Goal: Task Accomplishment & Management: Manage account settings

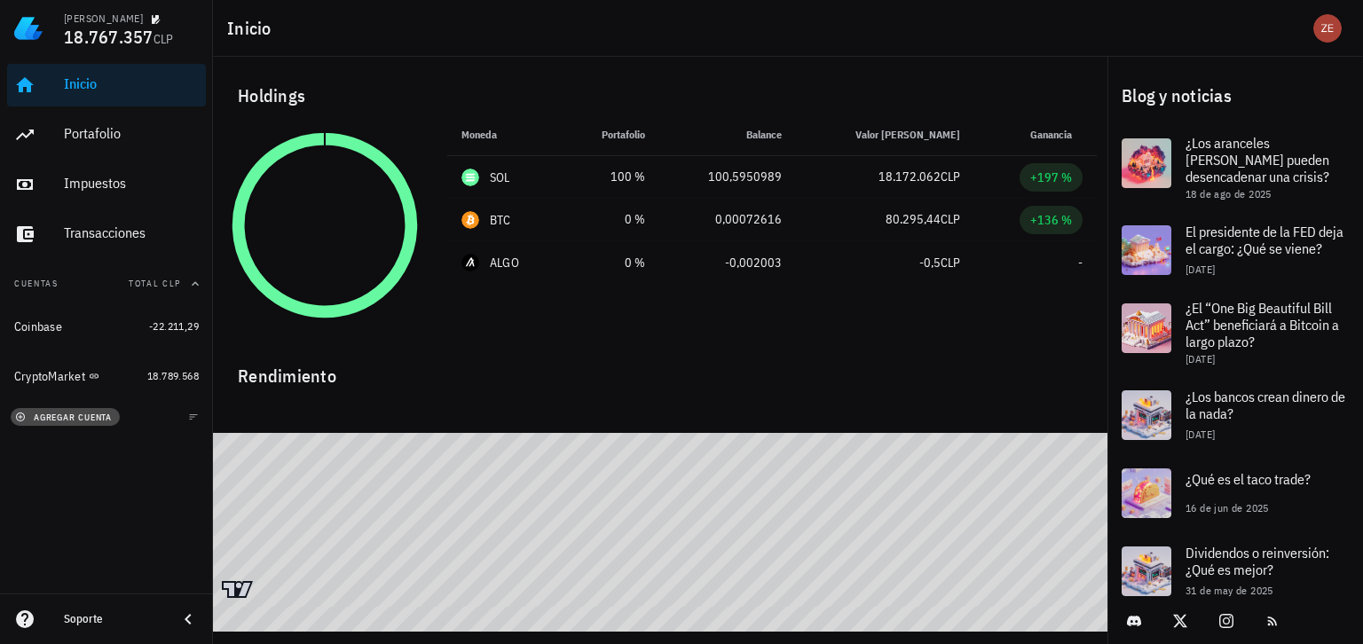
click at [69, 416] on span "agregar cuenta" at bounding box center [65, 418] width 93 height 12
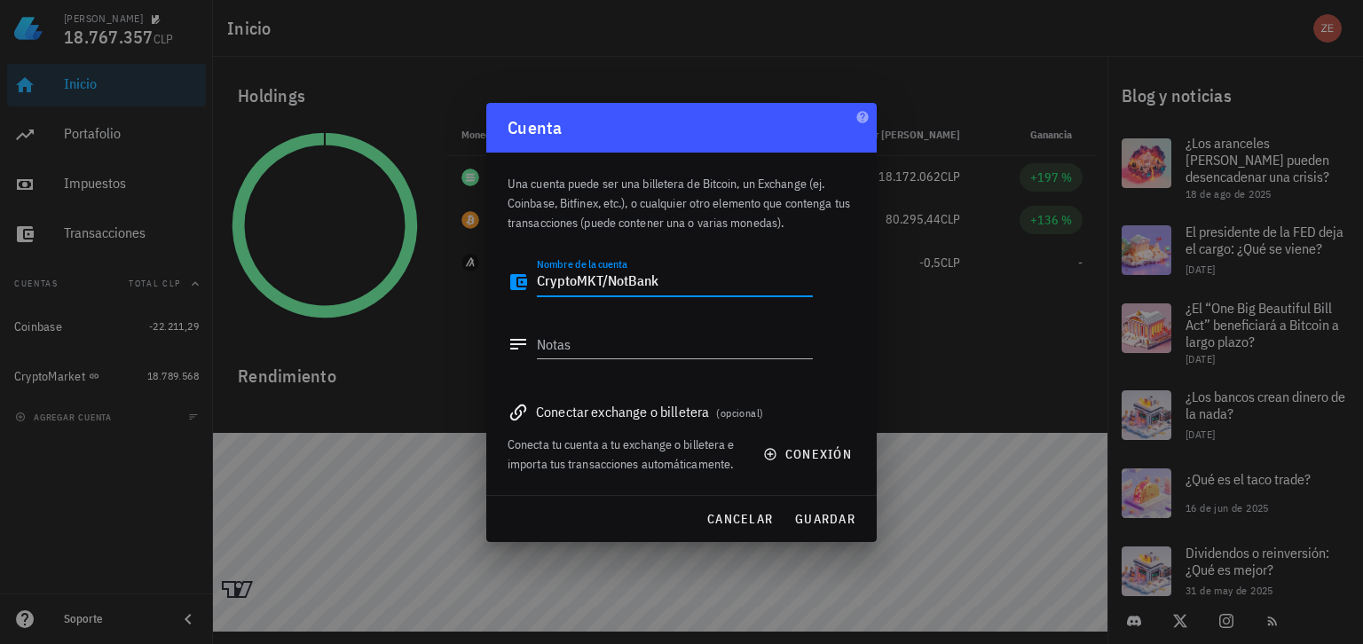
type textarea "CryptoMKT/NotBank"
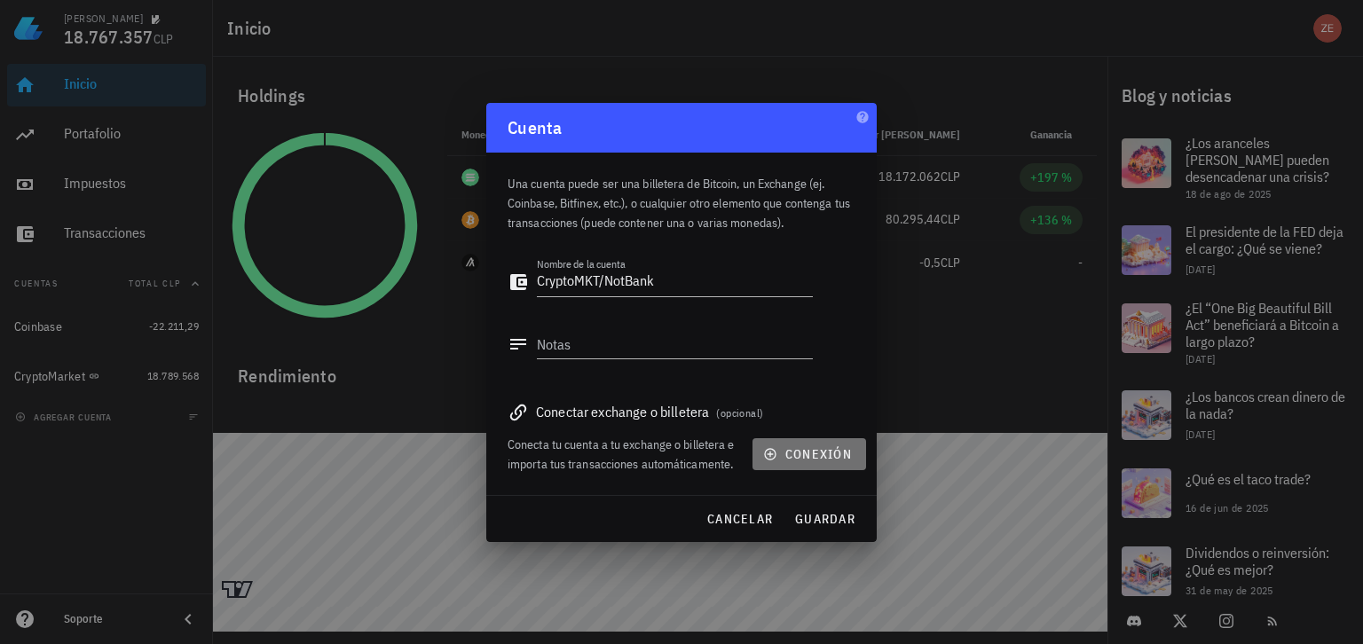
click at [815, 453] on span "conexión" at bounding box center [809, 454] width 85 height 16
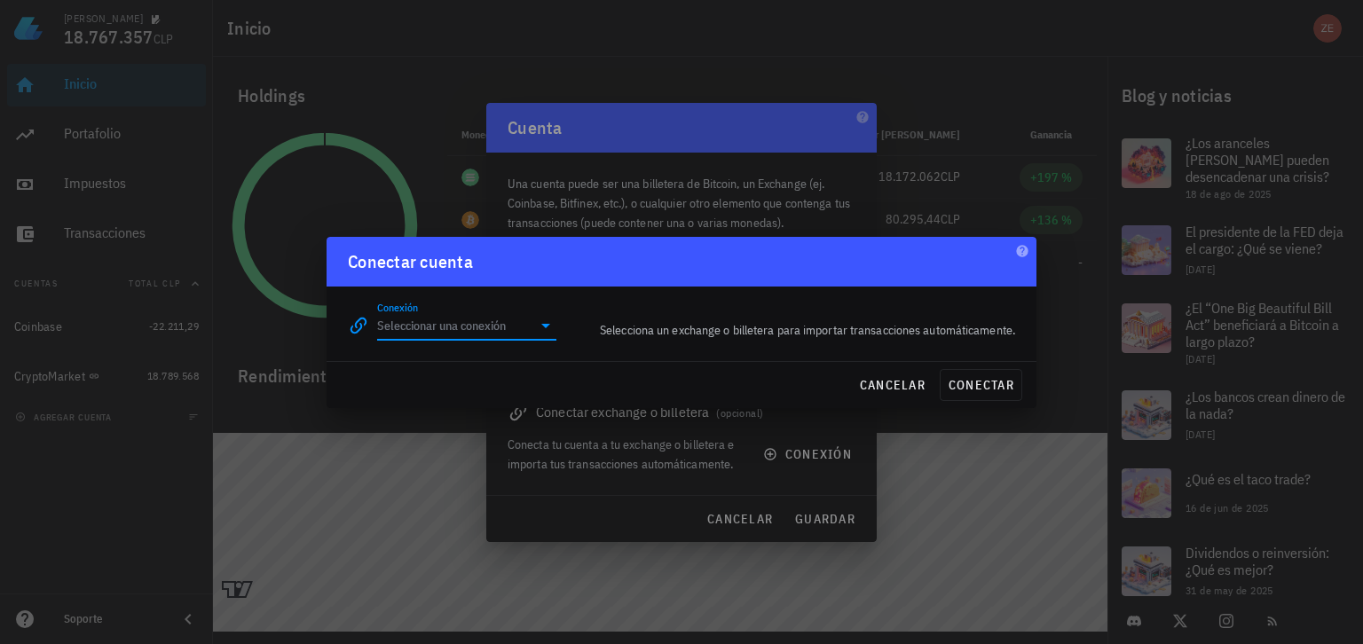
click at [525, 328] on input "Conexión" at bounding box center [454, 325] width 154 height 28
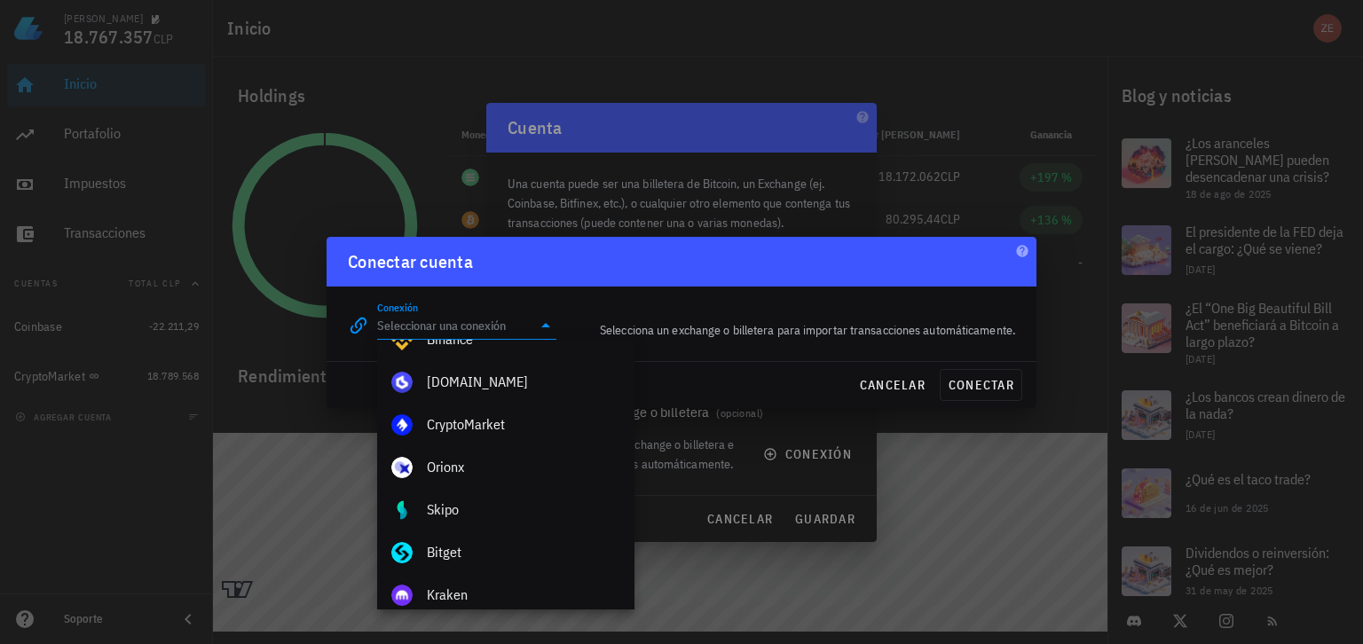
scroll to position [67, 0]
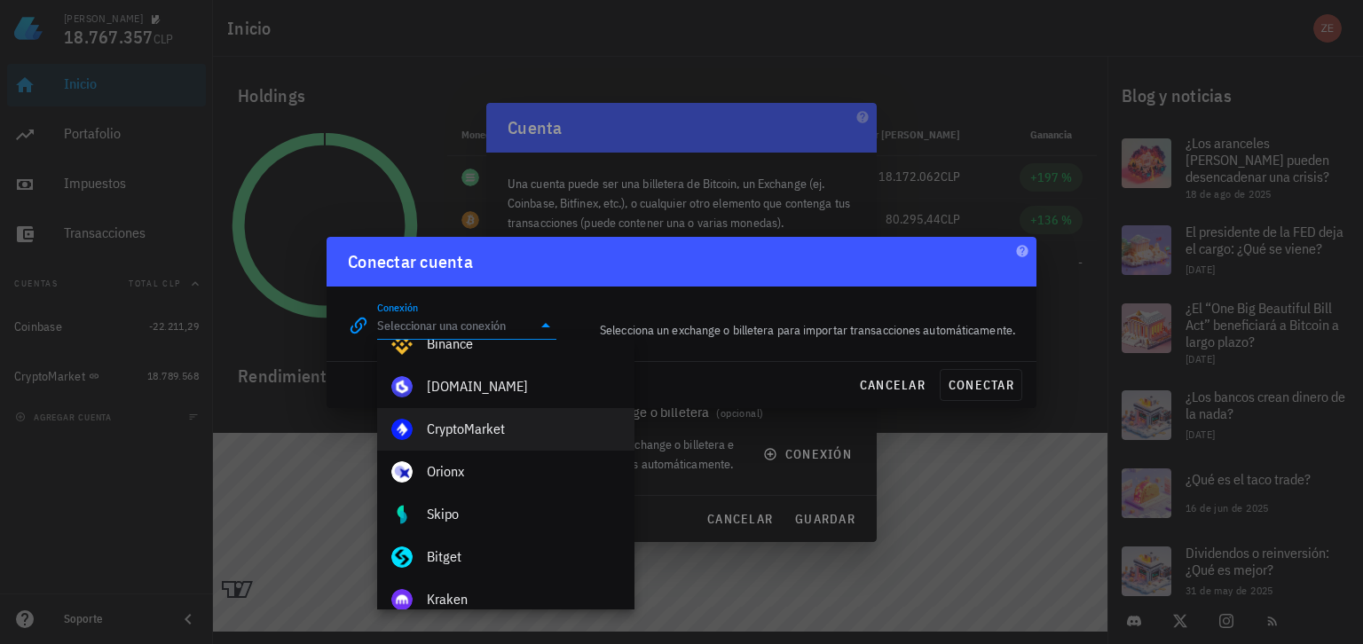
click at [500, 432] on div "CryptoMarket" at bounding box center [523, 429] width 193 height 17
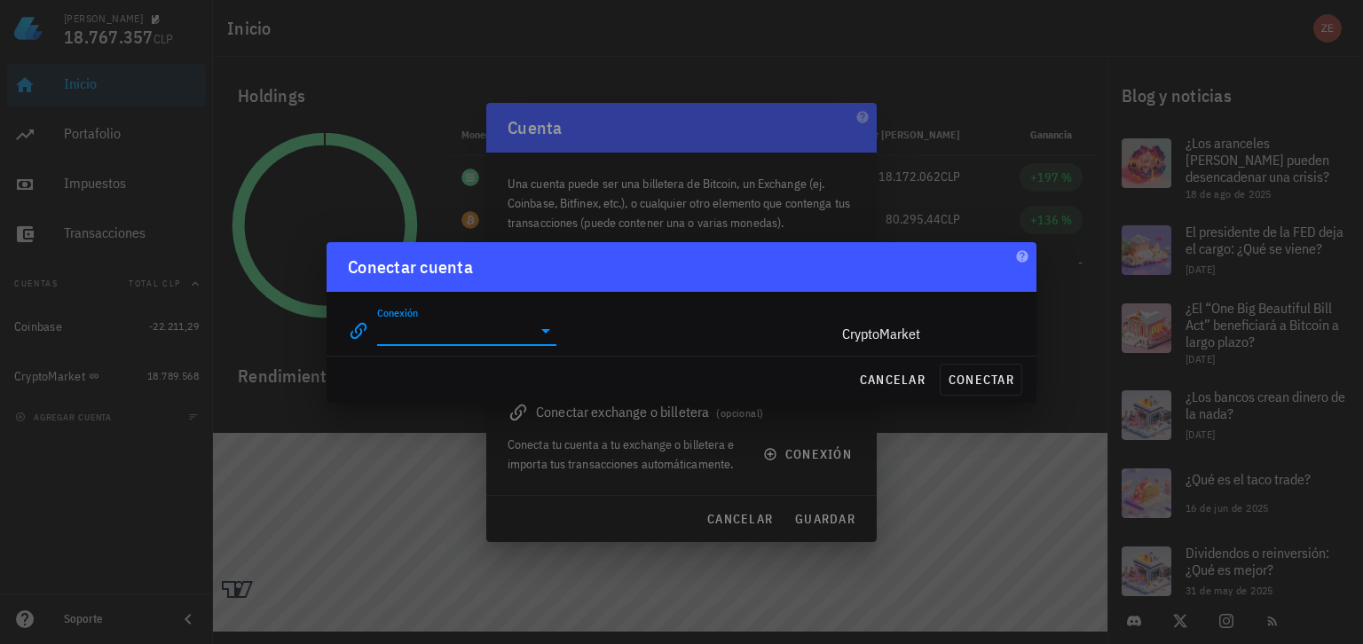
type input "CryptoMarket"
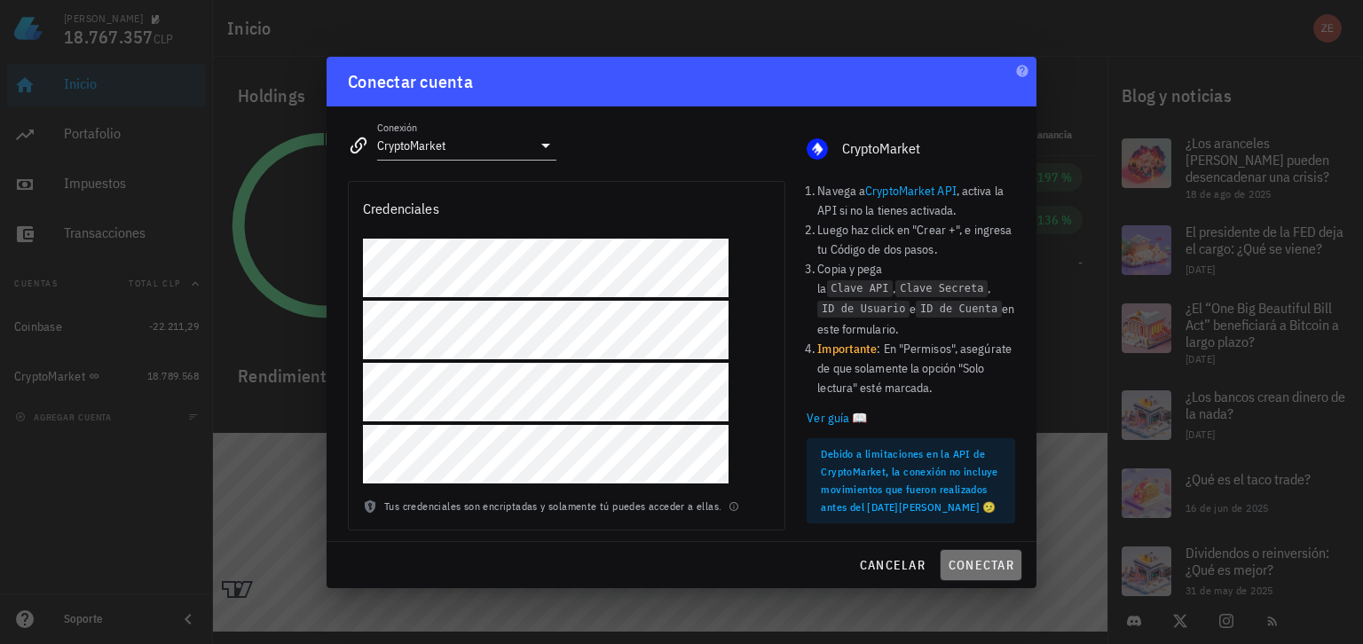
click at [973, 562] on span "conectar" at bounding box center [981, 565] width 67 height 16
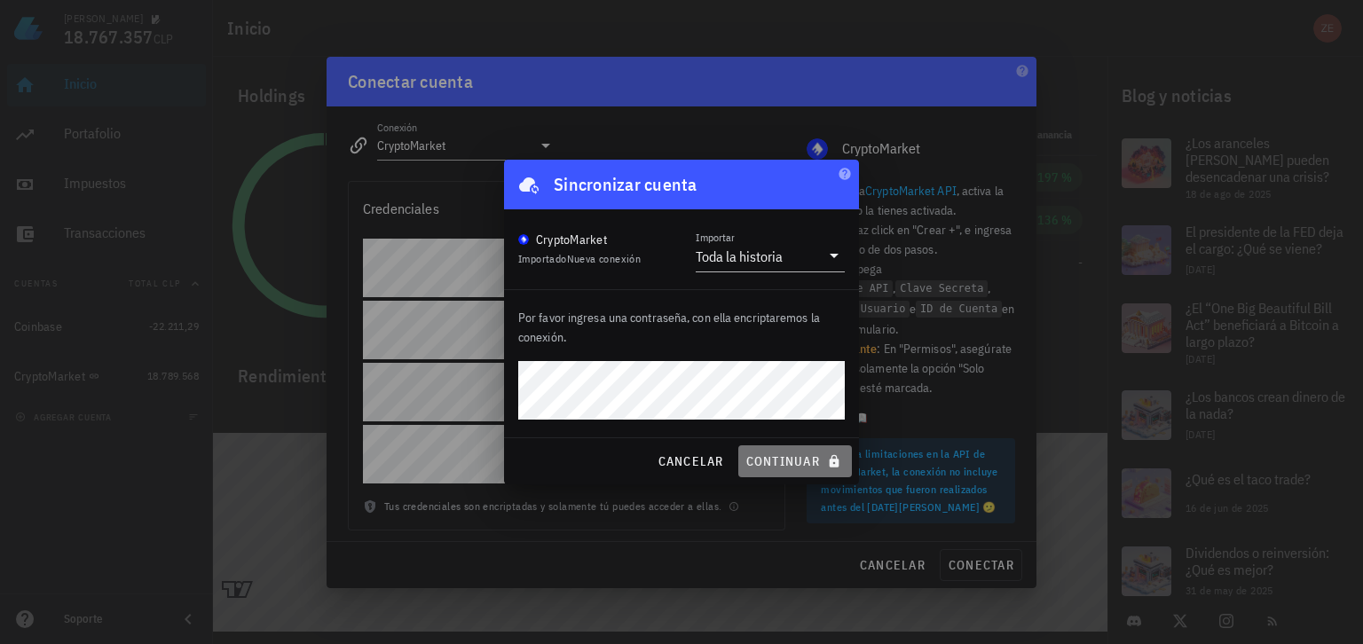
click at [769, 463] on span "continuar" at bounding box center [794, 461] width 99 height 16
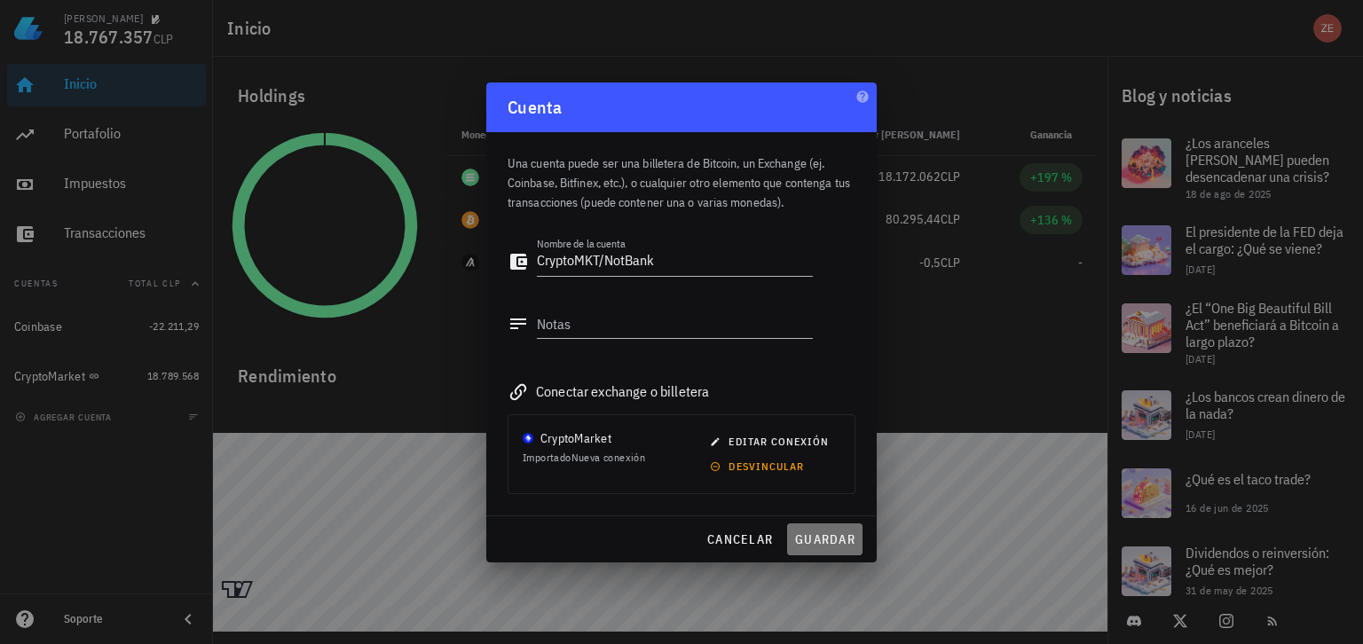
click at [832, 543] on span "guardar" at bounding box center [824, 540] width 61 height 16
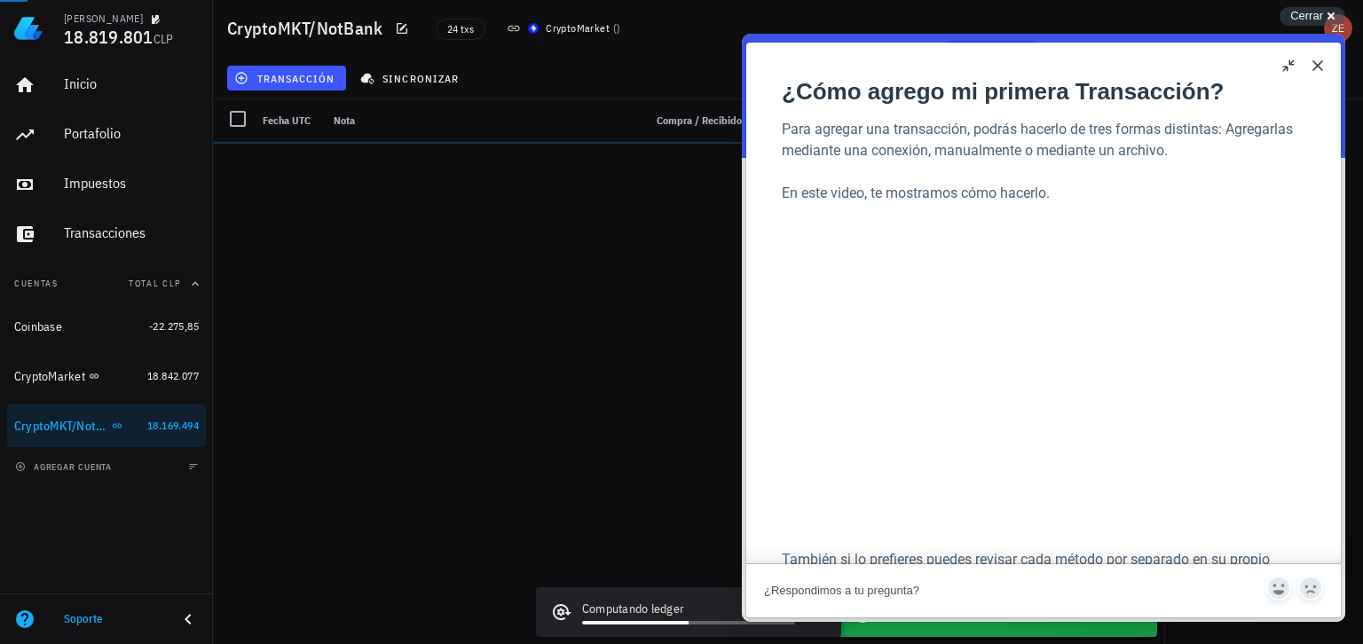
scroll to position [276, 0]
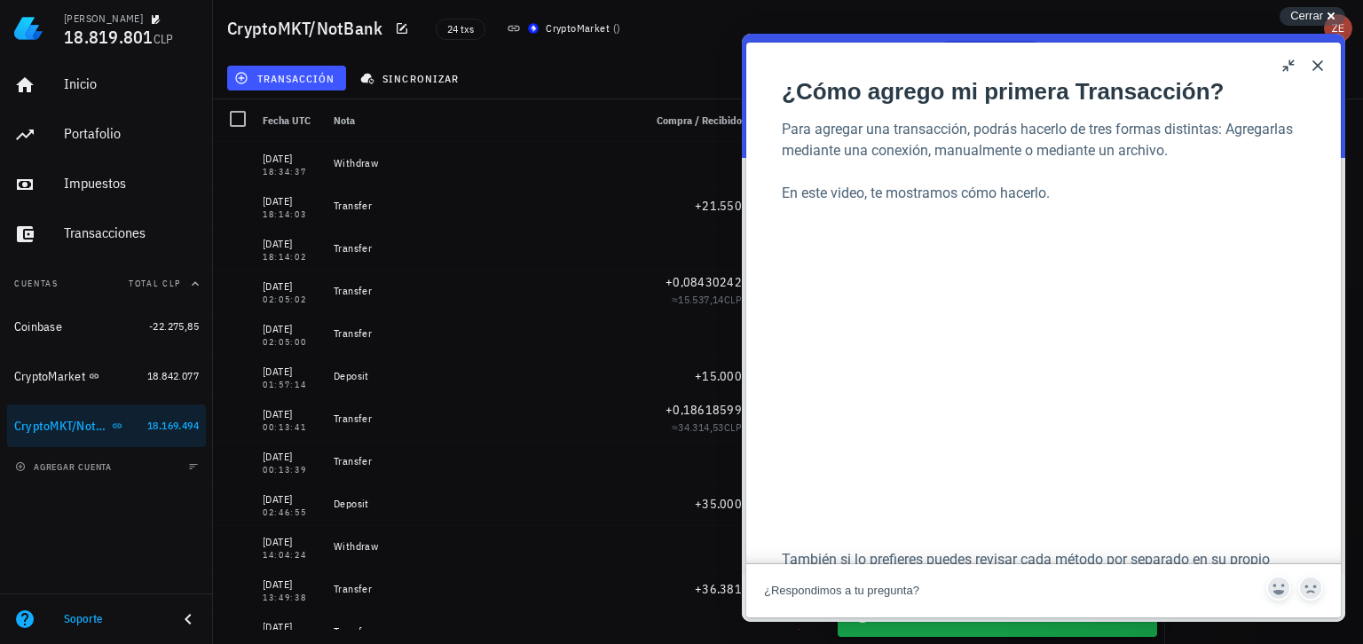
click at [1321, 67] on button "Close" at bounding box center [1317, 65] width 28 height 28
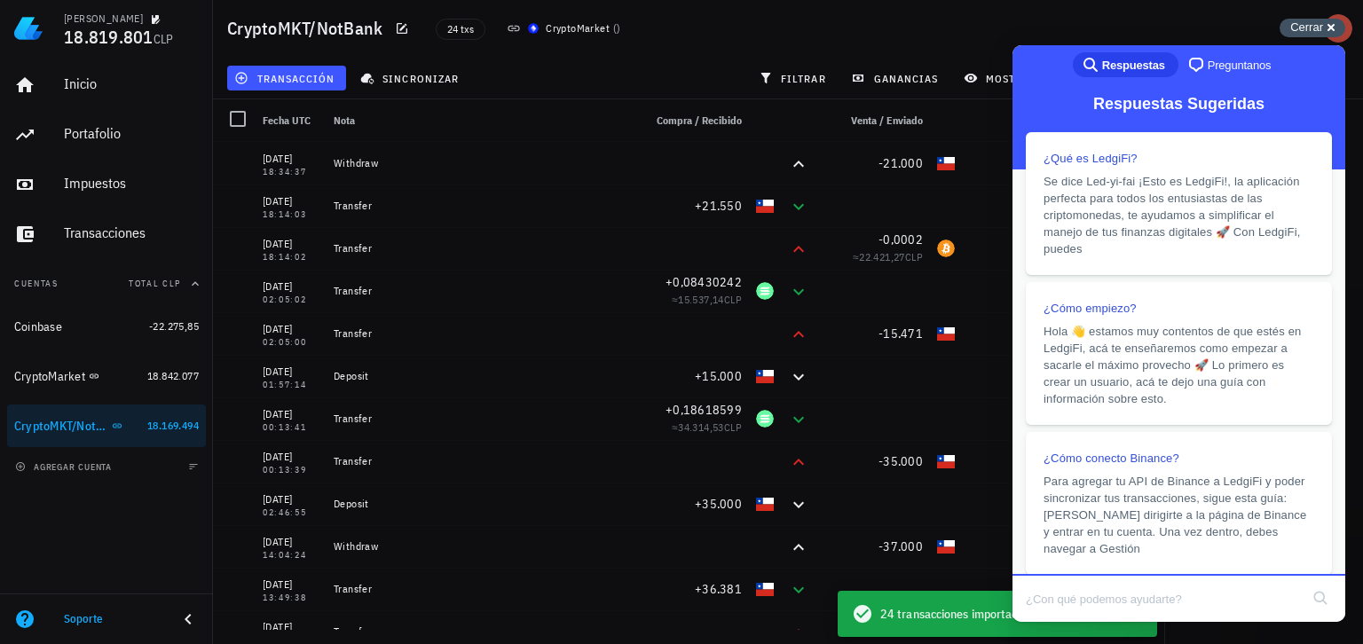
click at [1315, 23] on span "Cerrar" at bounding box center [1306, 26] width 33 height 13
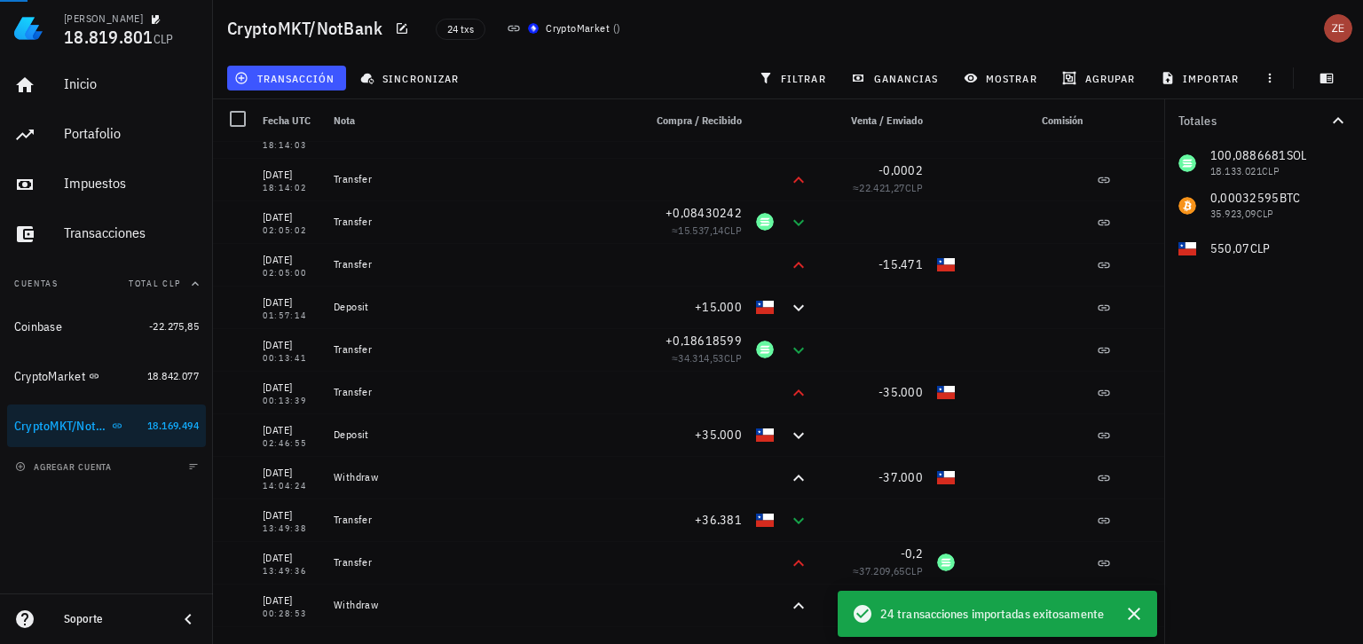
scroll to position [0, 0]
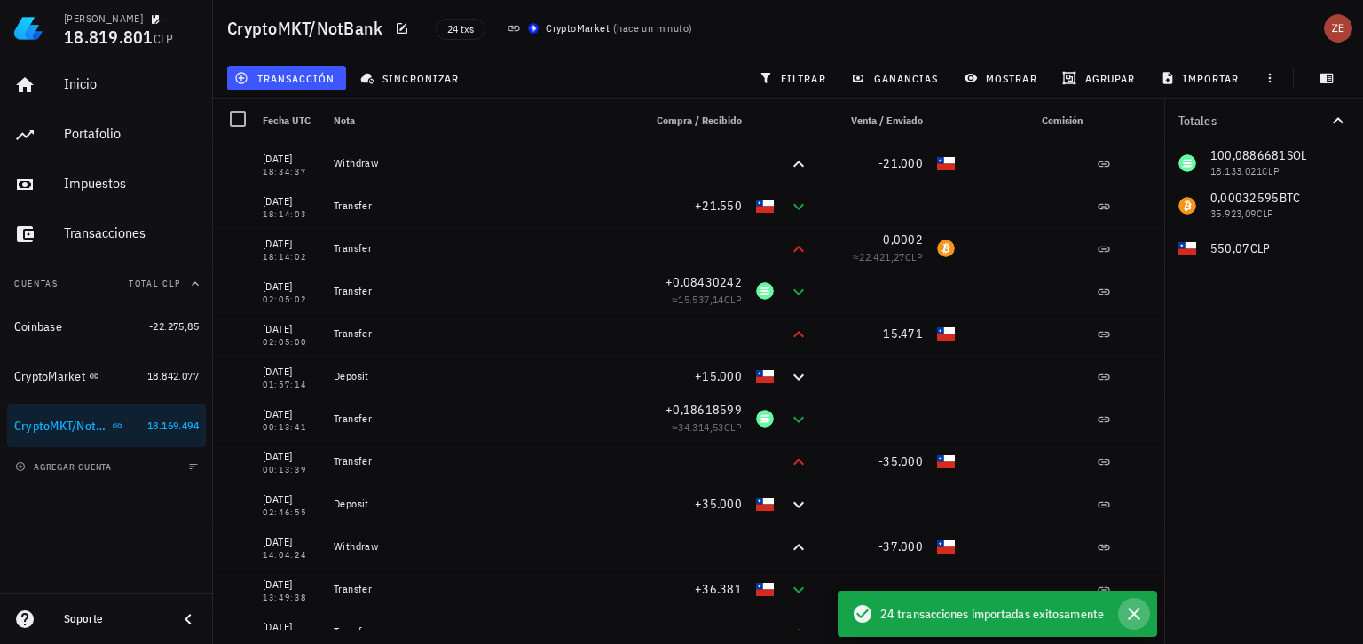
click at [1134, 615] on icon "button" at bounding box center [1134, 614] width 12 height 12
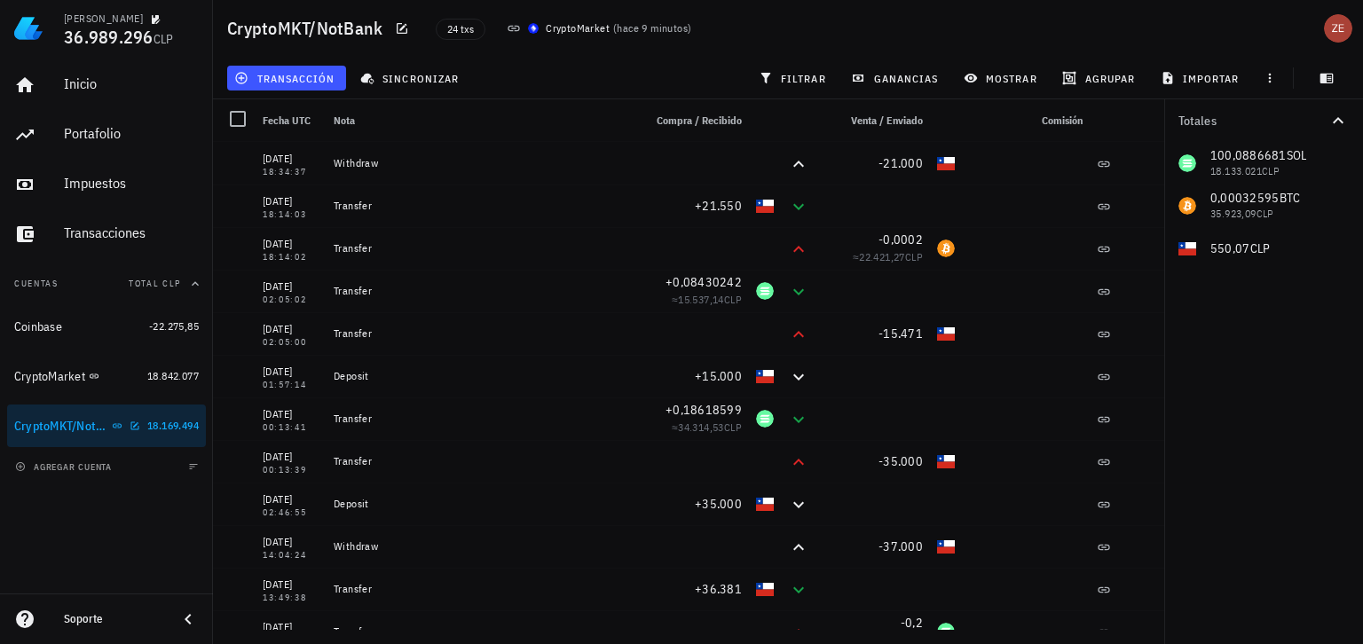
click at [51, 430] on div "CryptoMKT/NotBank" at bounding box center [61, 426] width 94 height 15
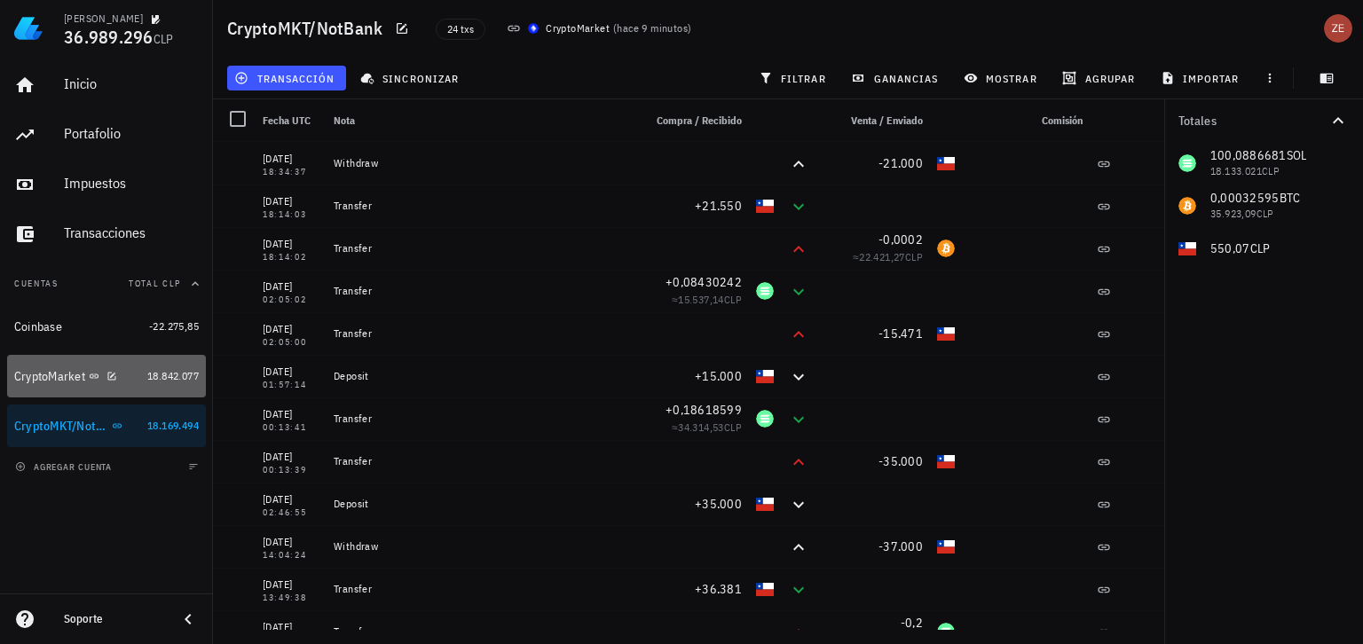
click at [70, 389] on div "CryptoMarket" at bounding box center [77, 377] width 126 height 38
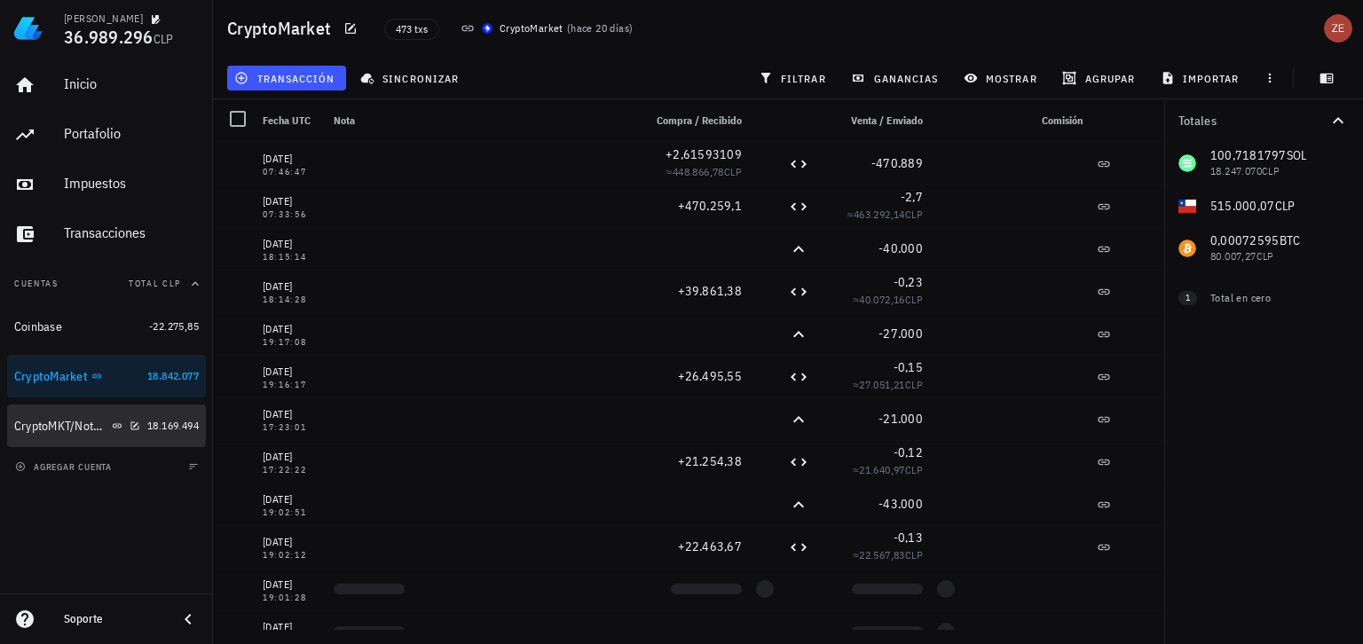
click at [67, 423] on div "CryptoMKT/NotBank" at bounding box center [61, 426] width 94 height 15
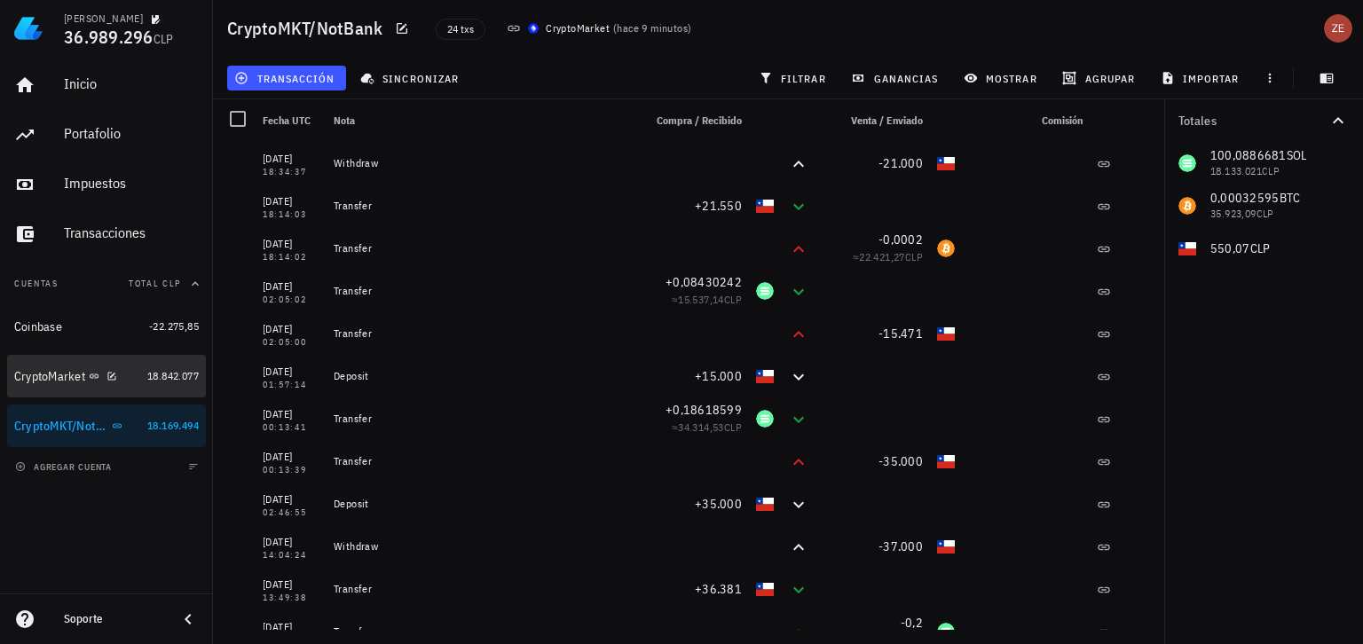
click at [66, 385] on div "CryptoMarket" at bounding box center [77, 377] width 126 height 38
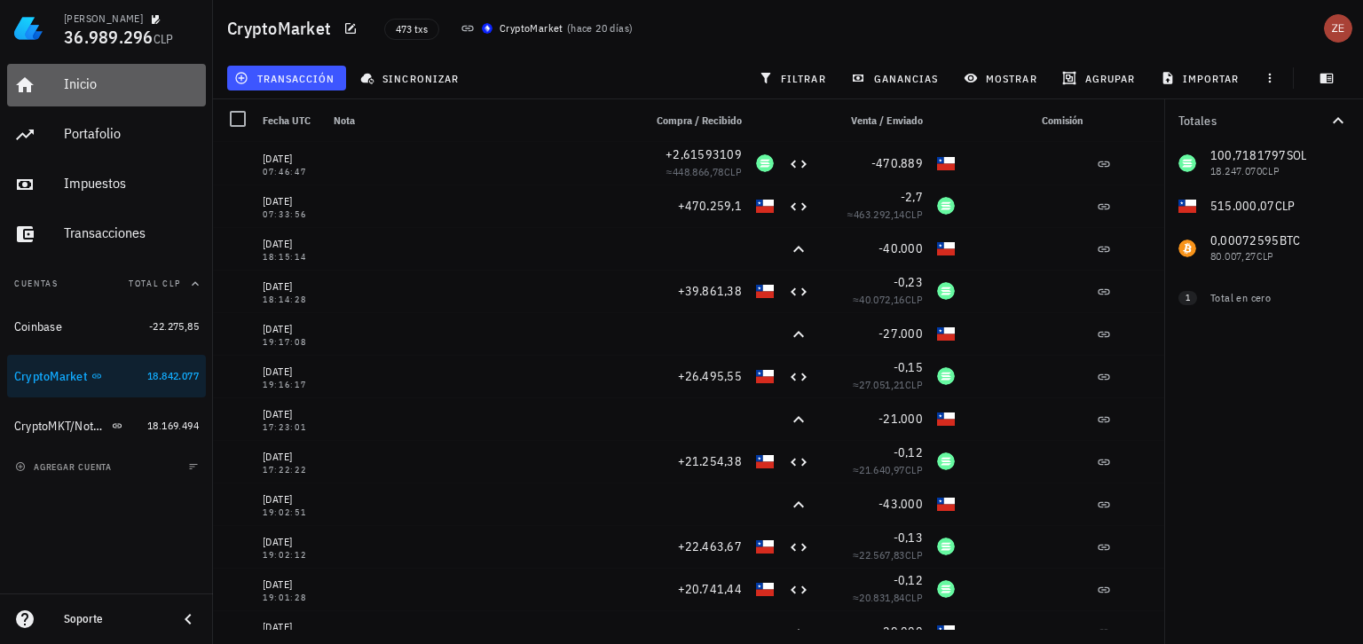
click at [97, 83] on div "Inicio" at bounding box center [131, 83] width 135 height 17
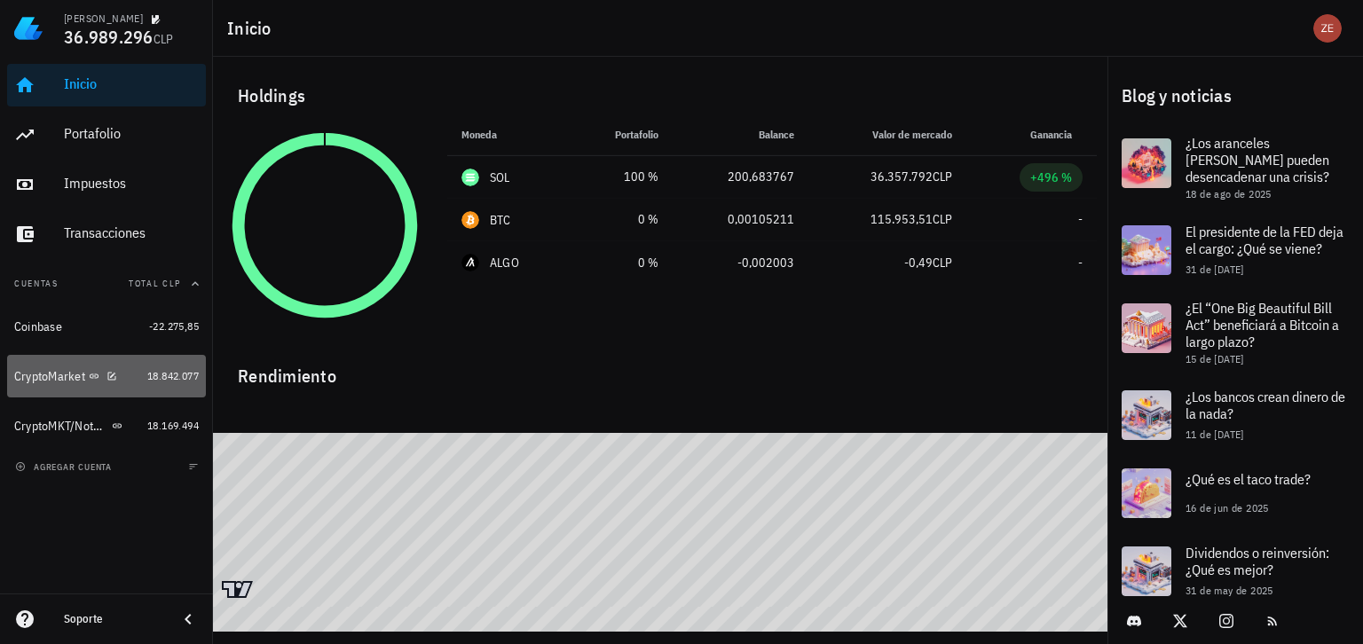
click at [53, 382] on div "CryptoMarket" at bounding box center [49, 376] width 71 height 15
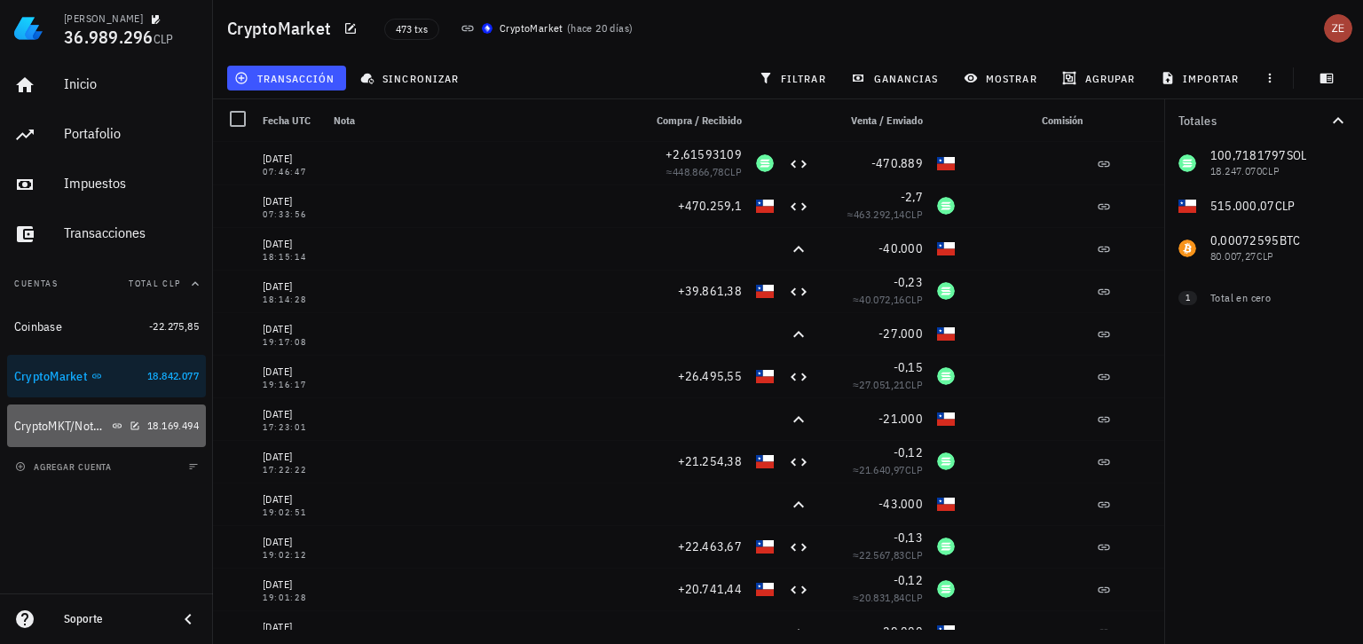
click at [69, 414] on div "CryptoMKT/NotBank" at bounding box center [77, 426] width 126 height 38
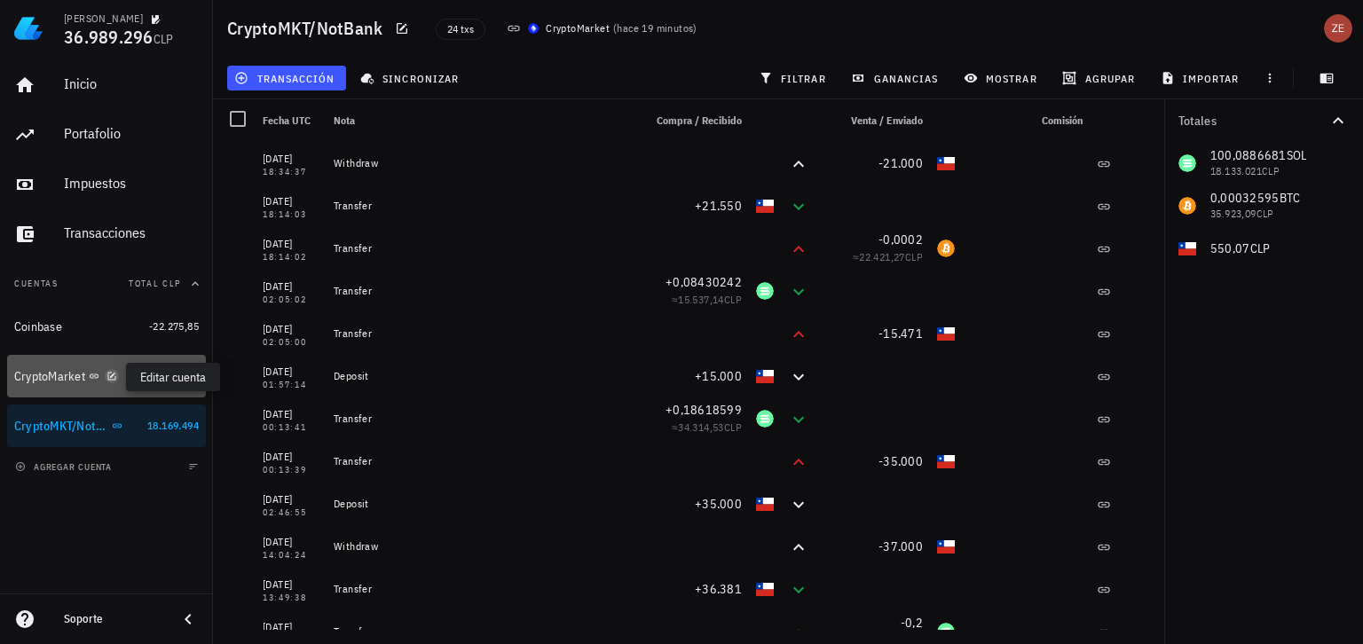
click at [114, 372] on icon "button" at bounding box center [111, 376] width 11 height 11
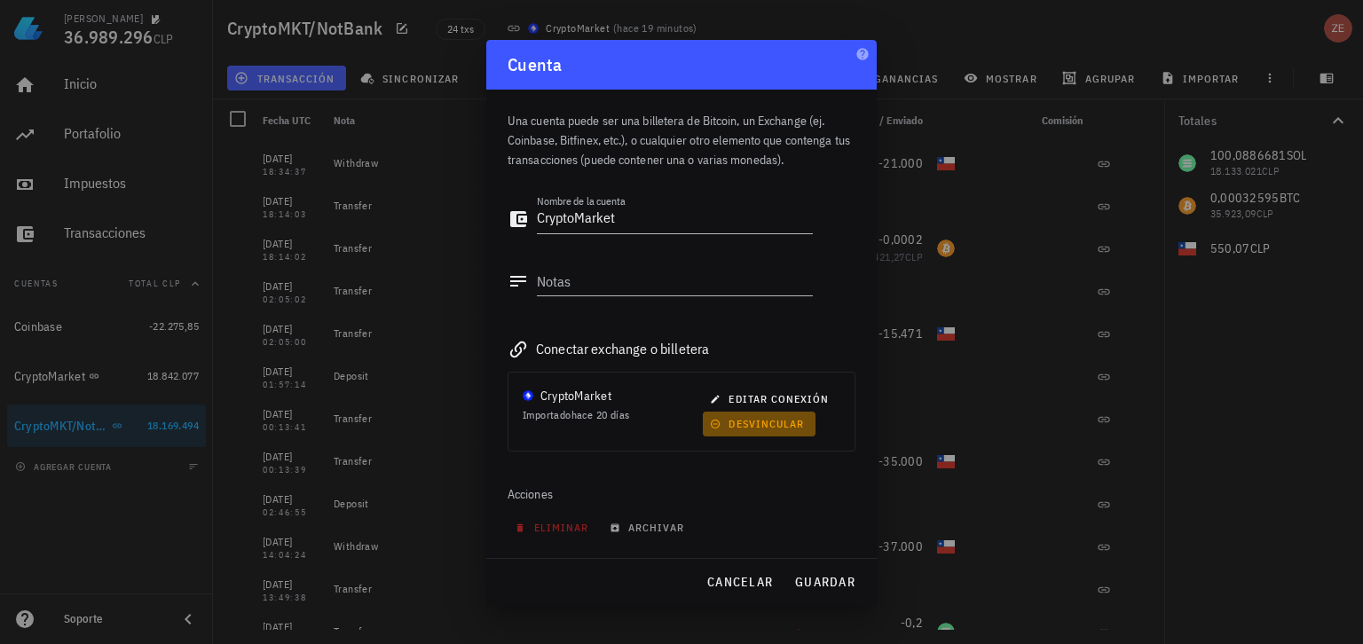
click at [744, 424] on span "desvincular" at bounding box center [758, 423] width 91 height 13
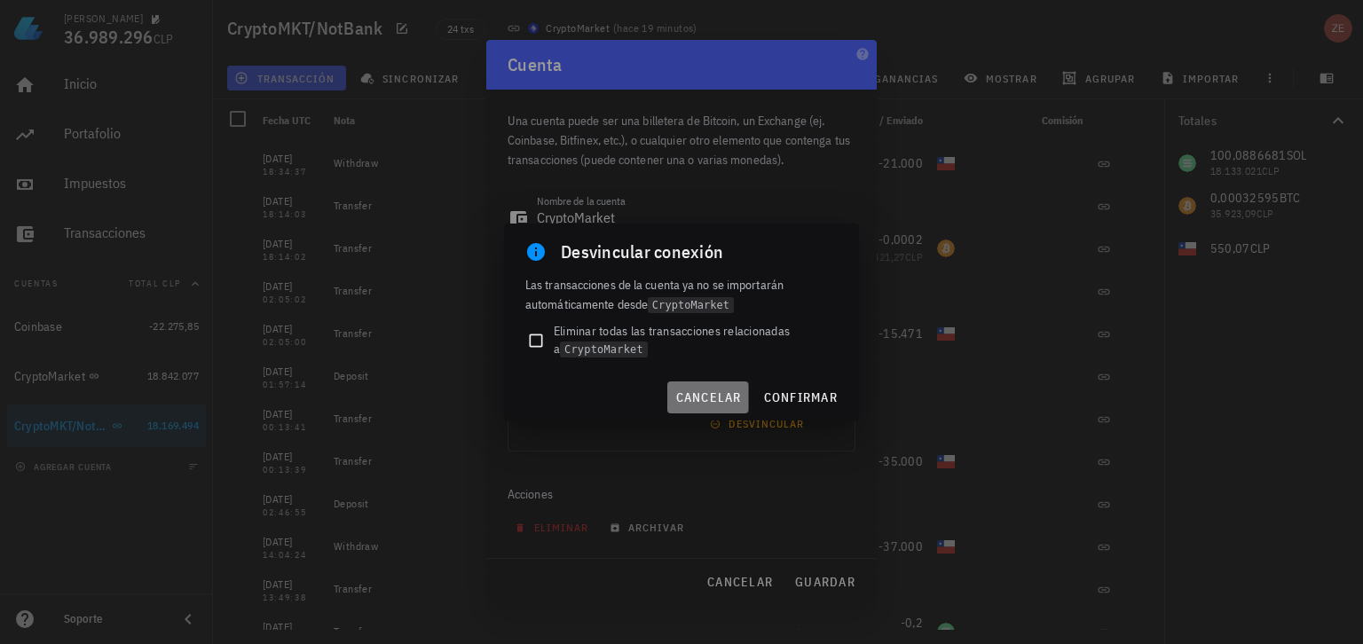
click at [713, 394] on span "cancelar" at bounding box center [707, 398] width 67 height 16
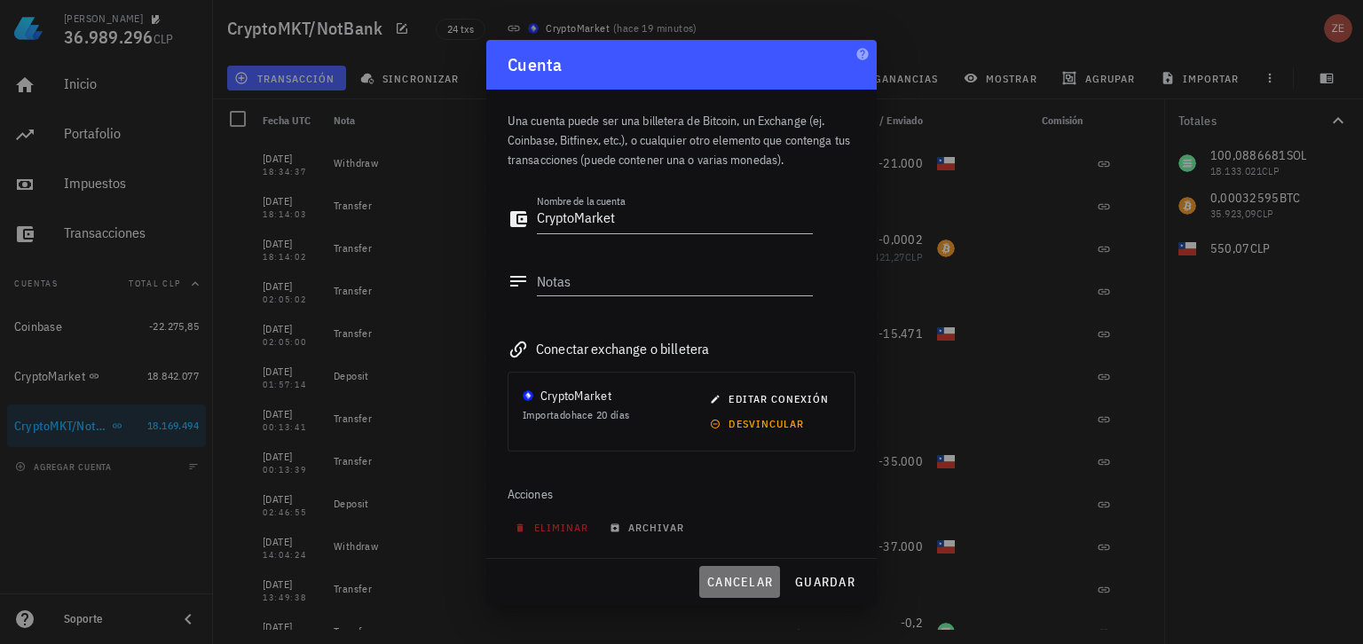
click at [730, 579] on span "cancelar" at bounding box center [739, 582] width 67 height 16
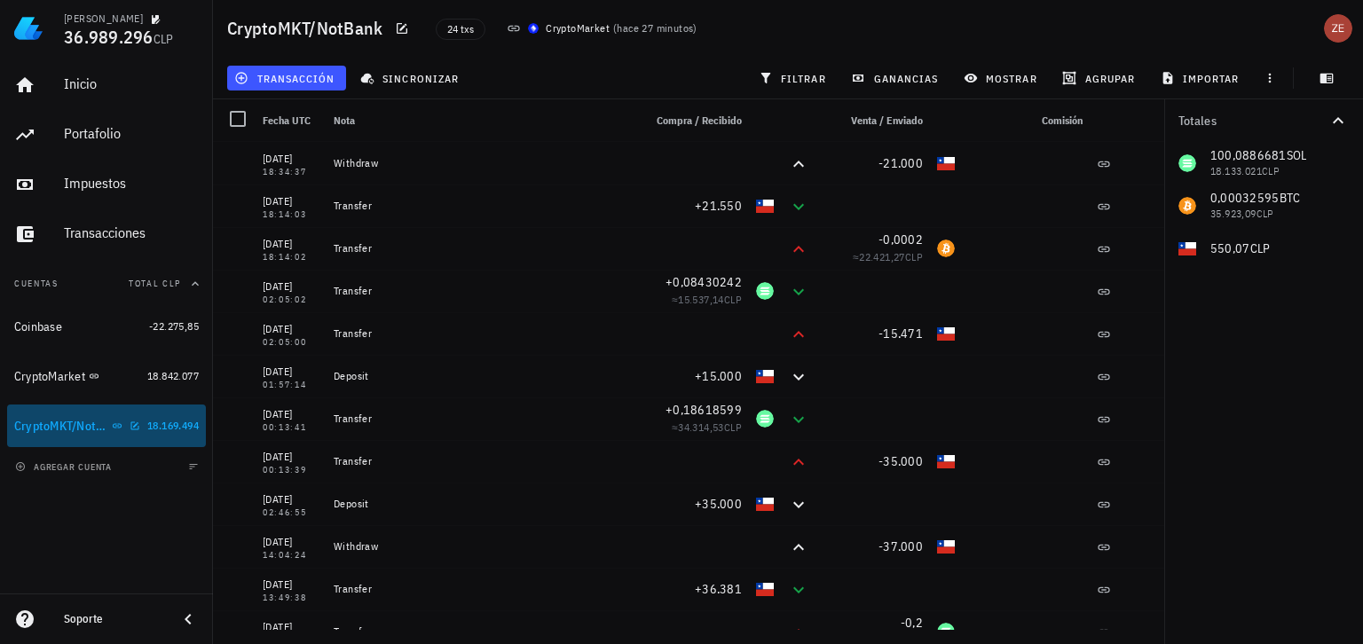
click at [51, 429] on div "CryptoMKT/NotBank" at bounding box center [61, 426] width 94 height 15
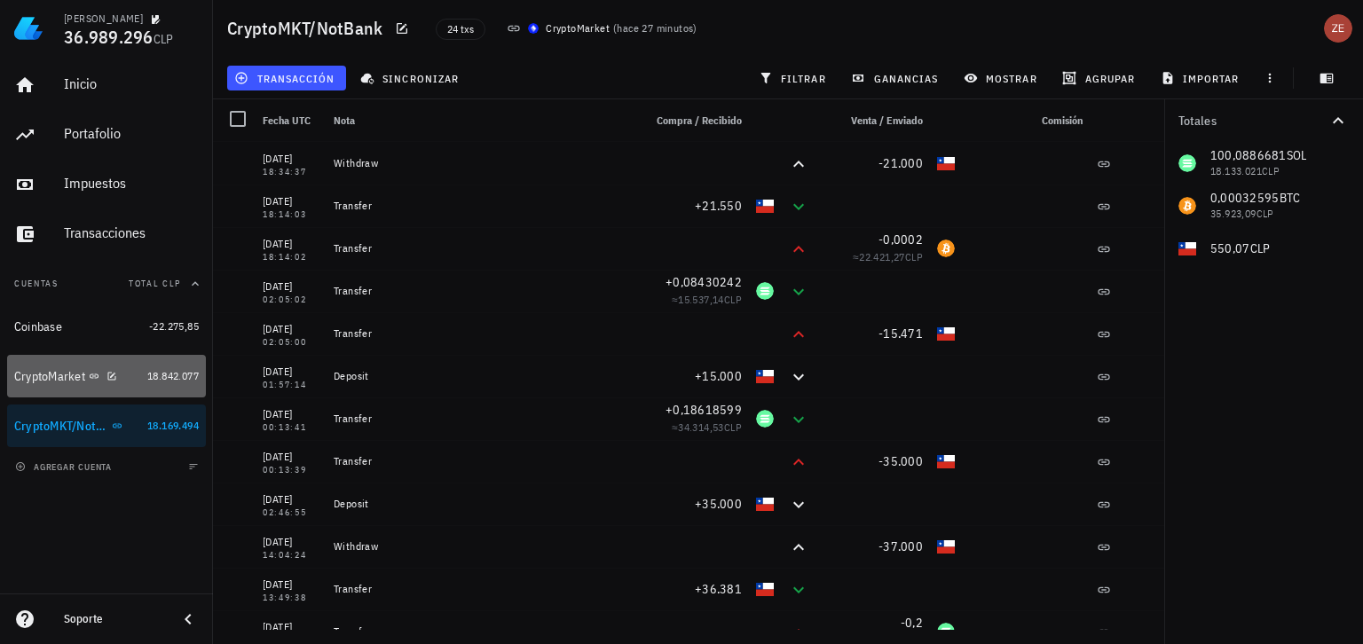
click at [54, 378] on div "CryptoMarket" at bounding box center [49, 376] width 71 height 15
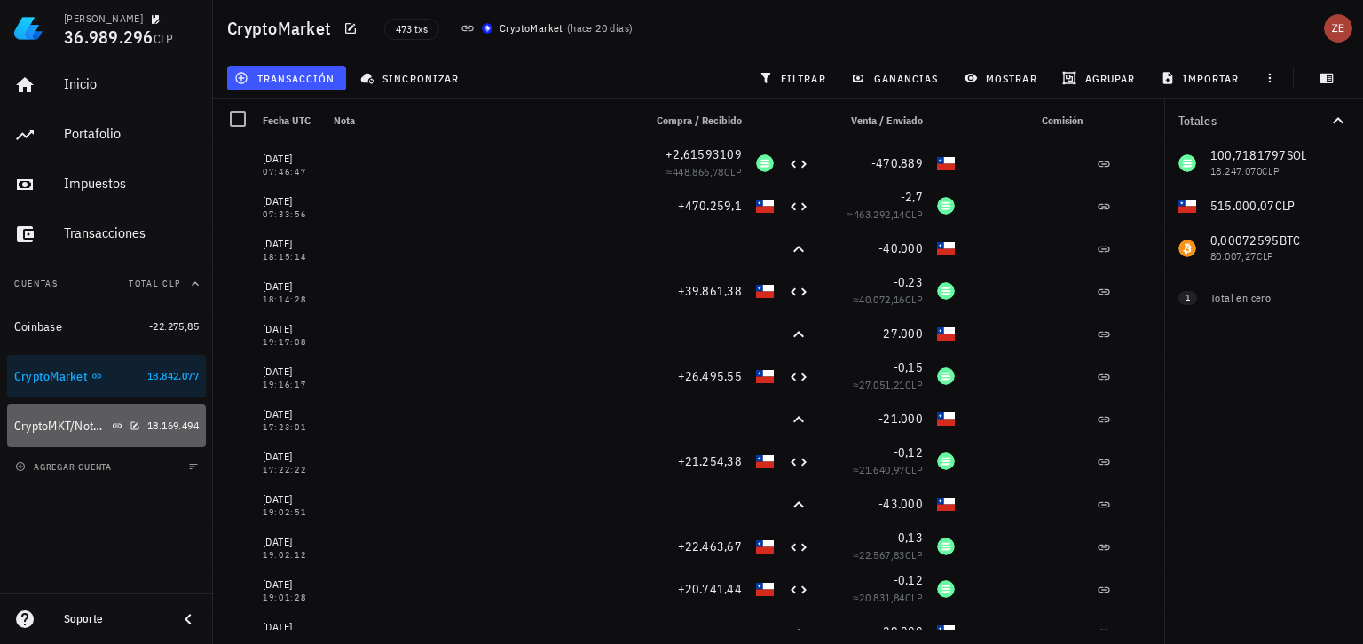
click at [65, 427] on div "CryptoMKT/NotBank" at bounding box center [61, 426] width 94 height 15
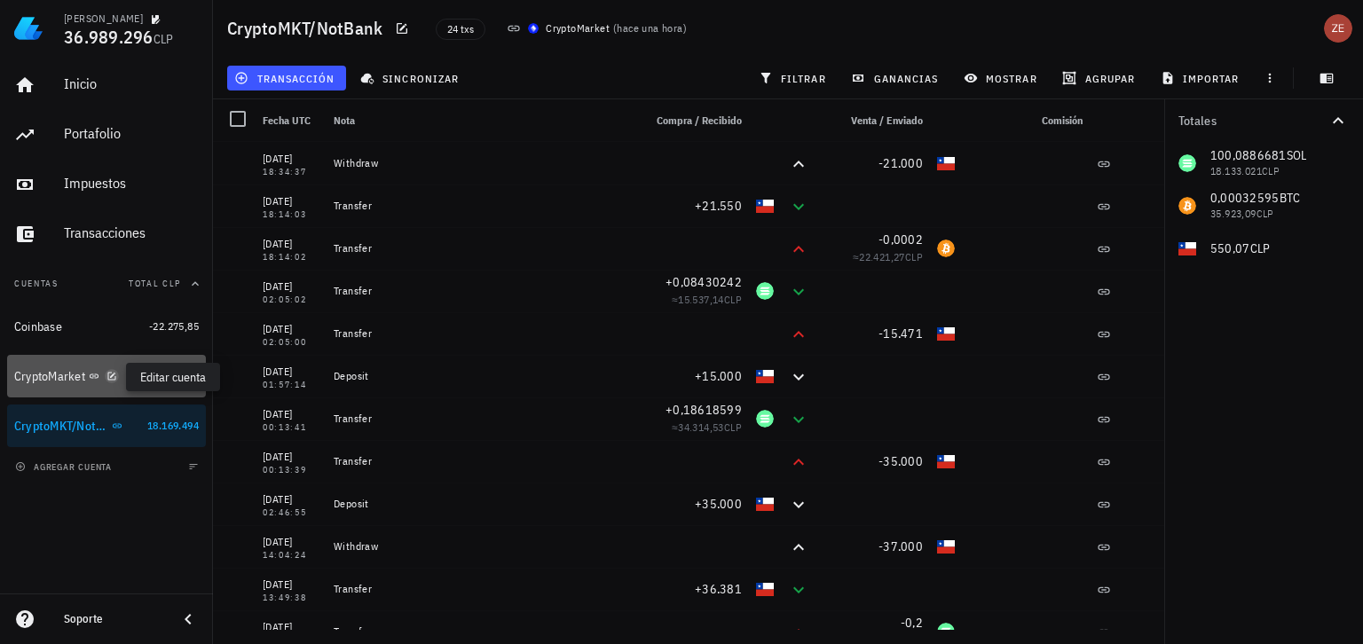
click at [114, 377] on icon "button" at bounding box center [111, 376] width 11 height 11
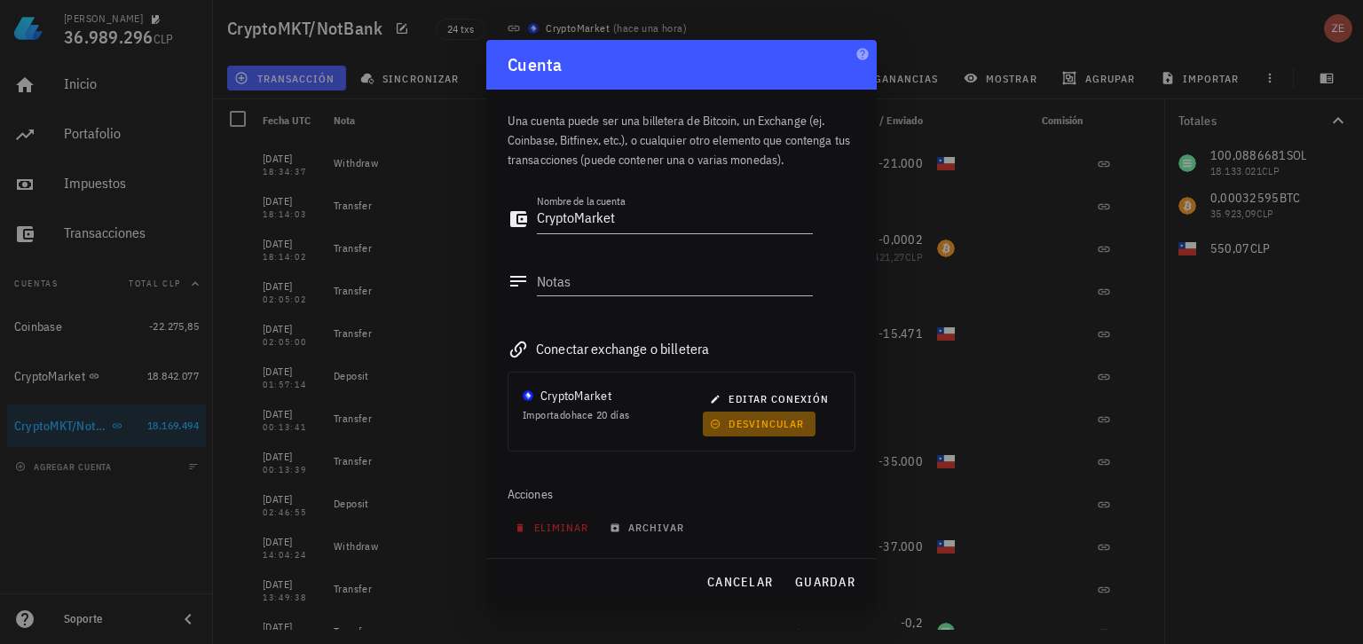
click at [751, 424] on span "desvincular" at bounding box center [758, 423] width 91 height 13
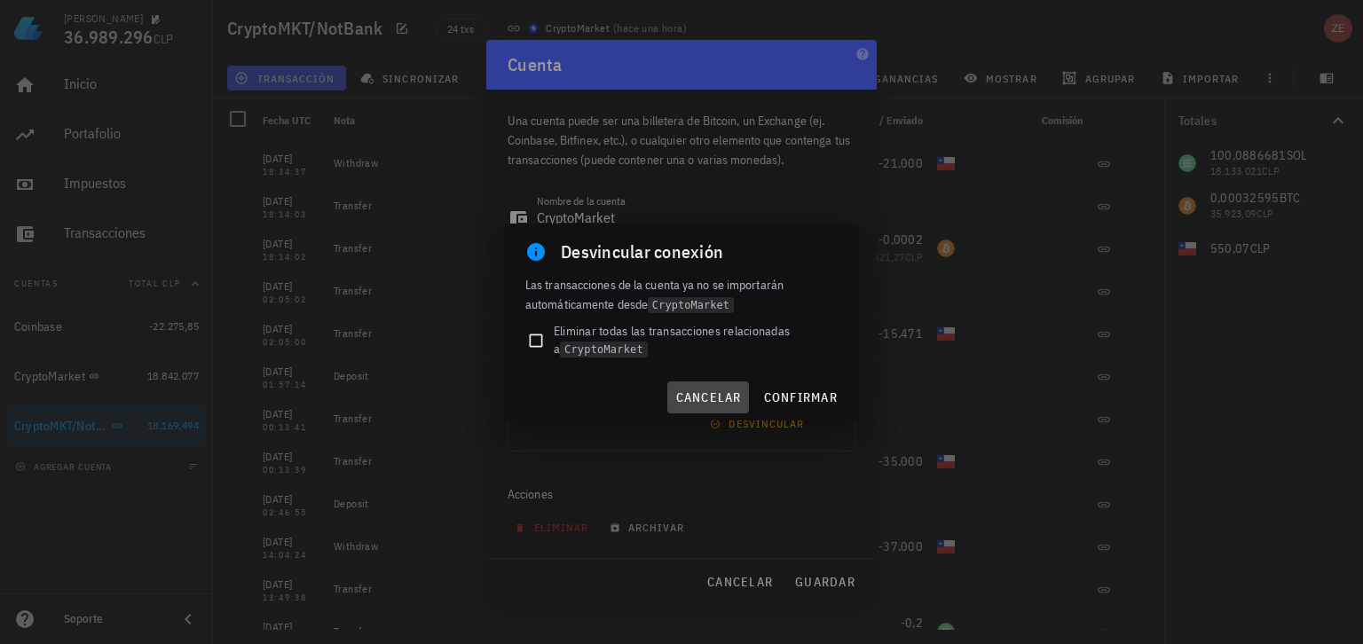
click at [704, 398] on span "cancelar" at bounding box center [707, 398] width 67 height 16
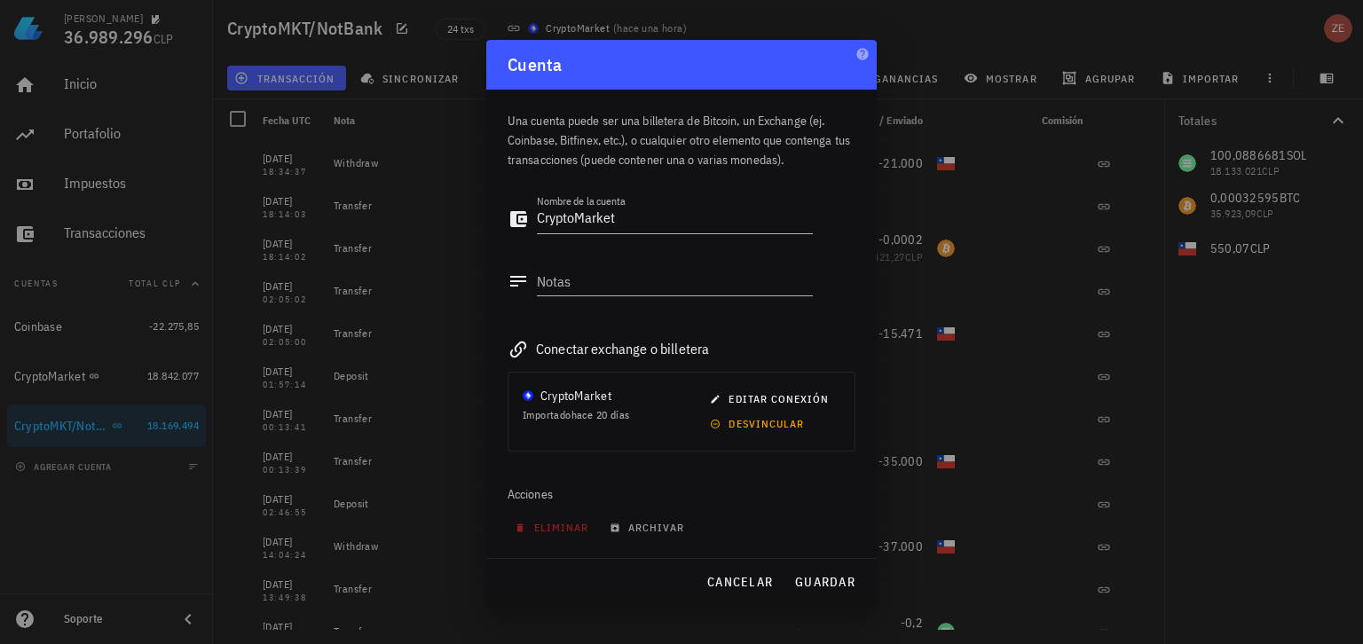
click at [928, 44] on div at bounding box center [681, 322] width 1363 height 644
click at [730, 578] on span "cancelar" at bounding box center [739, 582] width 67 height 16
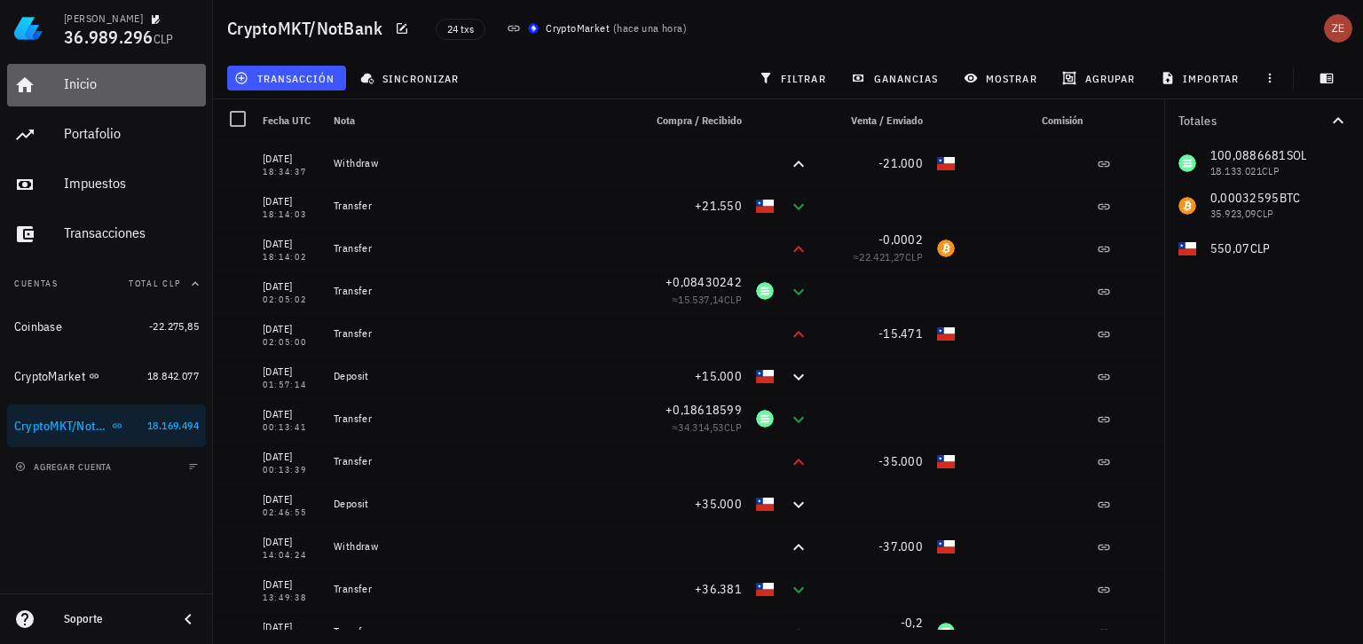
click at [87, 75] on div "Inicio" at bounding box center [131, 85] width 135 height 40
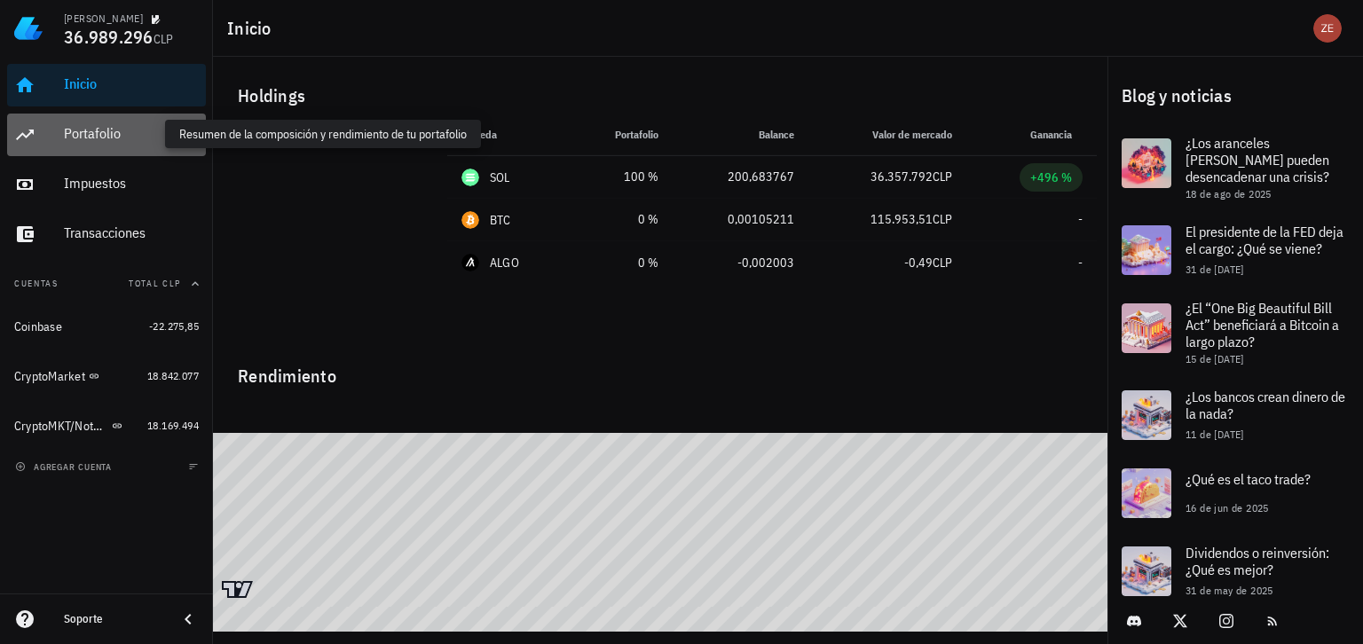
click at [97, 137] on div "Portafolio" at bounding box center [131, 133] width 135 height 17
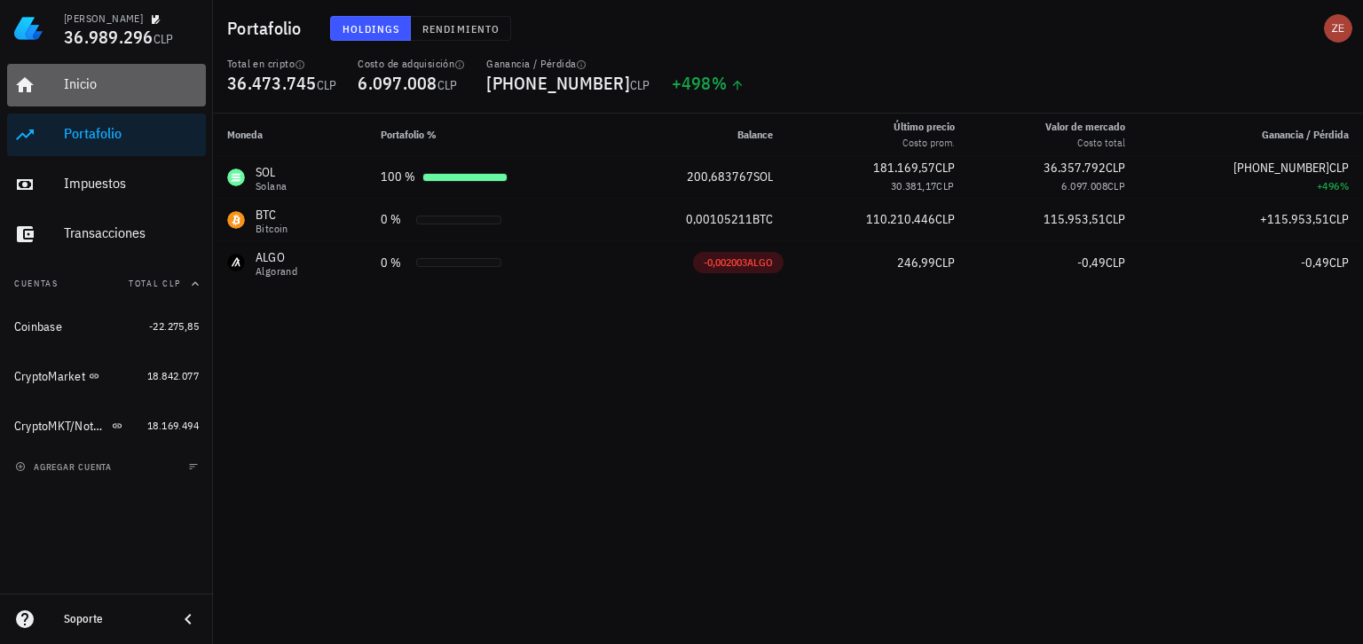
click at [83, 86] on div "Inicio" at bounding box center [131, 83] width 135 height 17
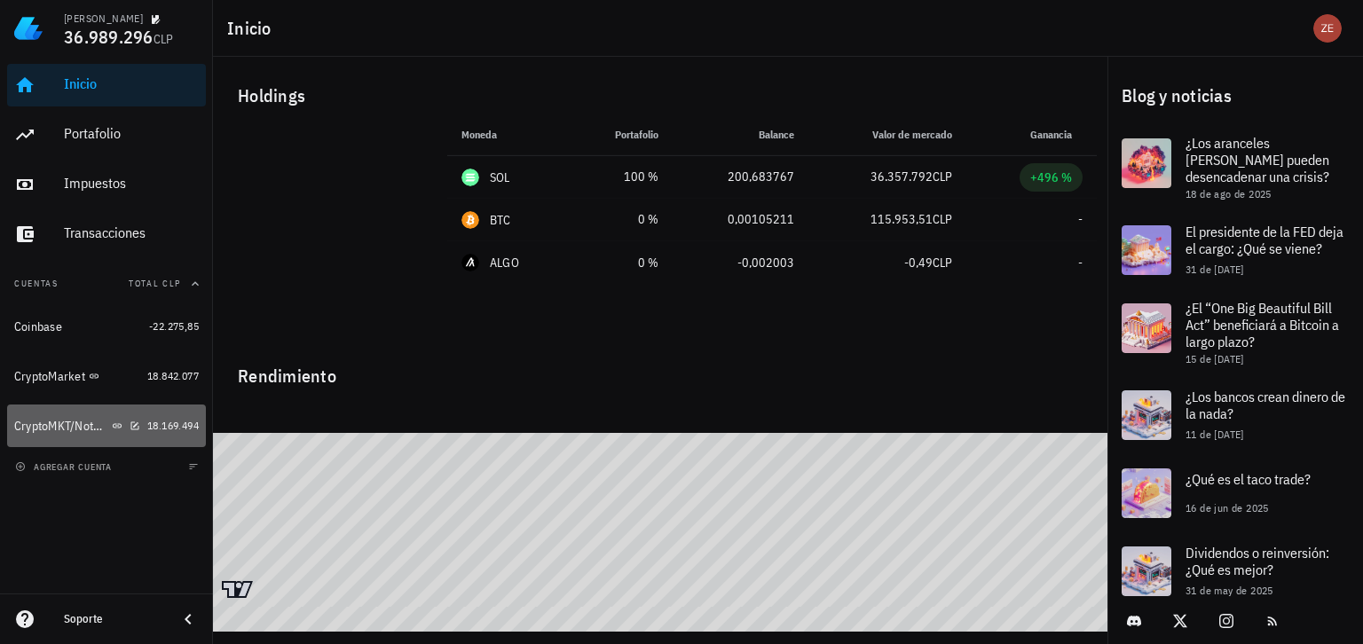
click at [49, 421] on div "CryptoMKT/NotBank" at bounding box center [61, 426] width 94 height 15
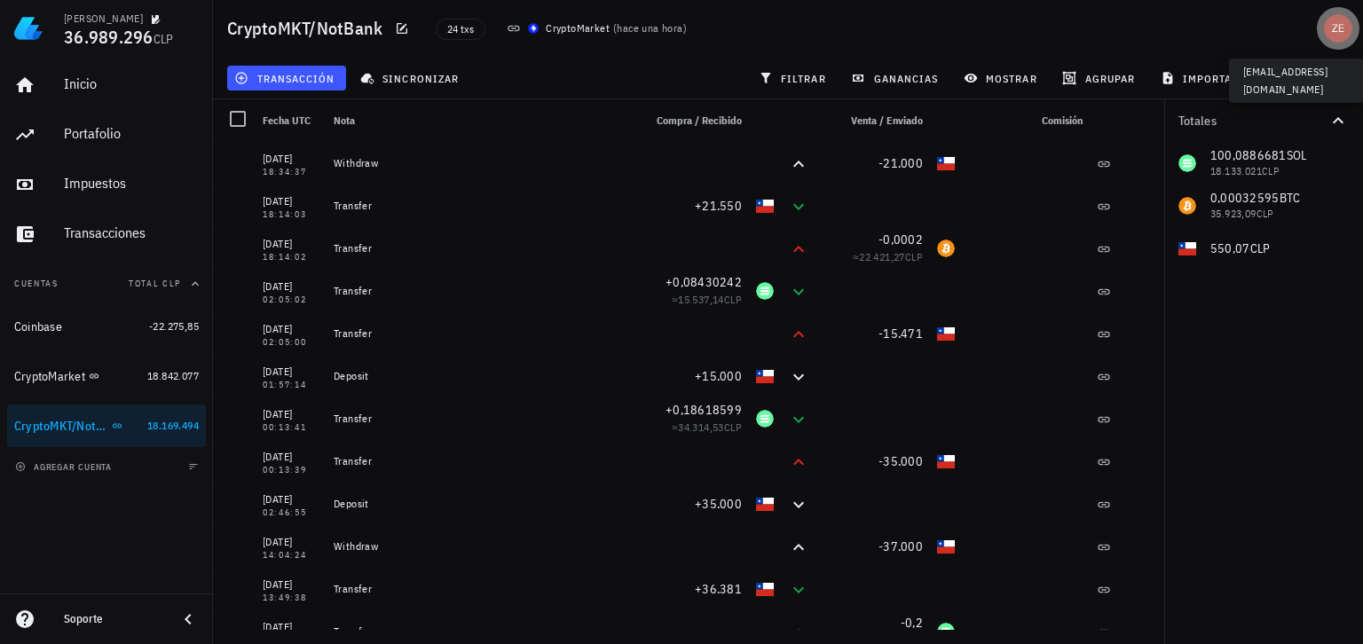
click at [1341, 37] on div "avatar" at bounding box center [1338, 28] width 28 height 28
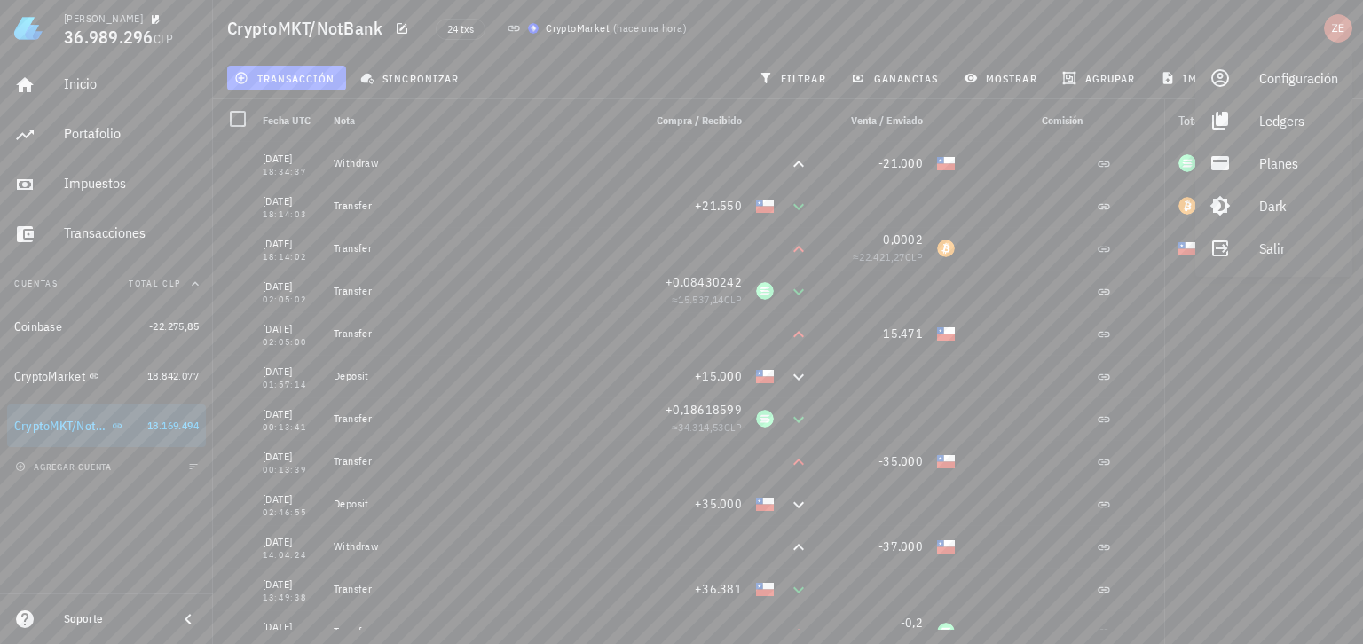
click at [1212, 37] on div "CryptoMKT/NotBank 24 txs CryptoMarket ( hace una hora )" at bounding box center [788, 28] width 1150 height 57
click at [900, 73] on span "ganancias" at bounding box center [895, 78] width 83 height 14
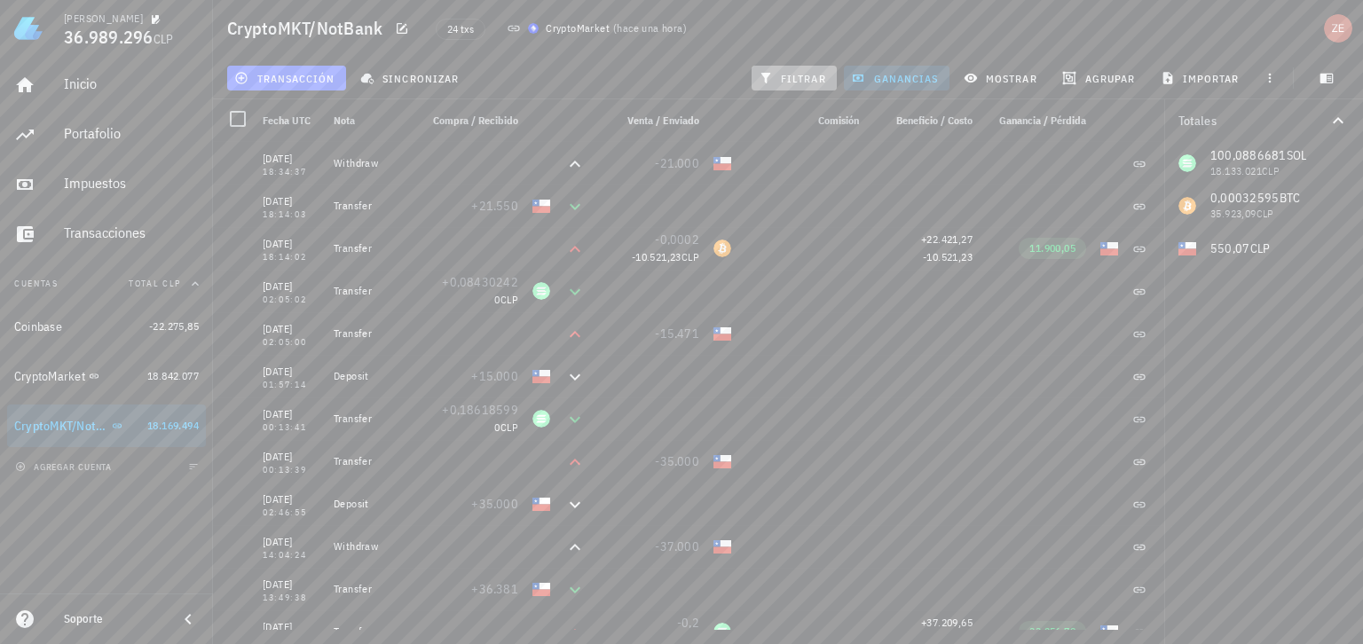
click at [807, 75] on span "filtrar" at bounding box center [794, 78] width 64 height 14
click at [877, 76] on span "ganancias" at bounding box center [895, 78] width 83 height 14
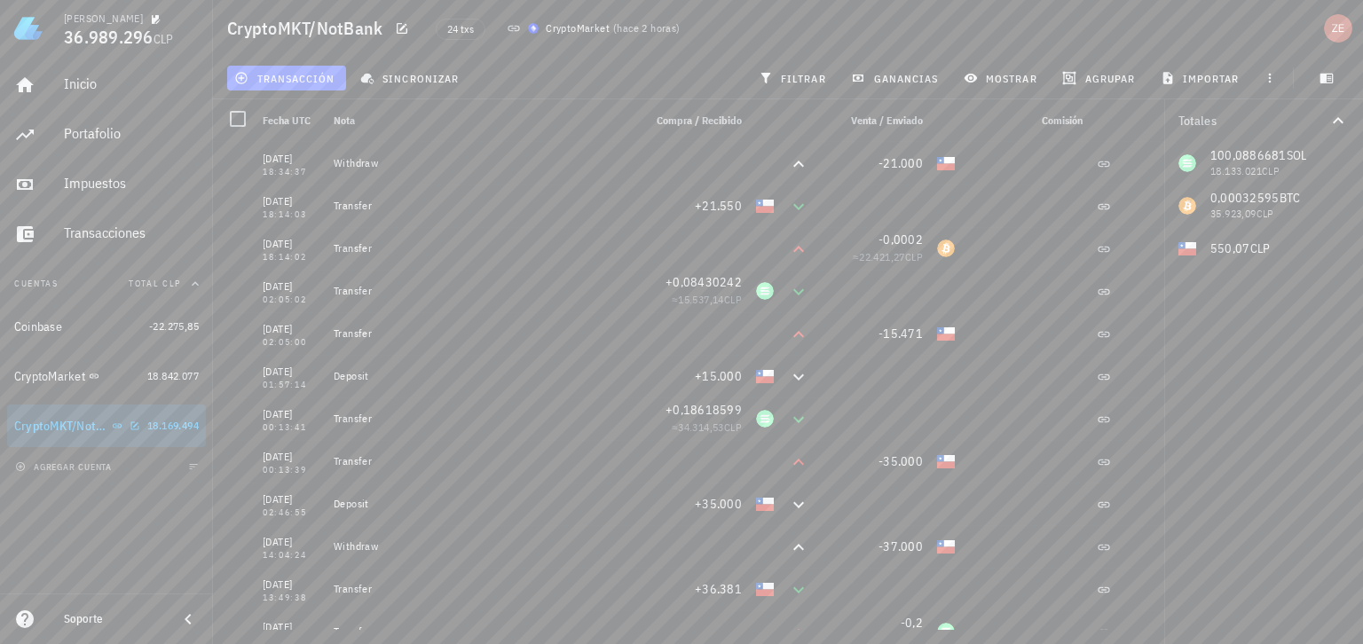
click at [76, 429] on div "CryptoMKT/NotBank" at bounding box center [61, 426] width 94 height 15
click at [71, 326] on icon "button" at bounding box center [75, 326] width 8 height 8
type textarea "Coinbase"
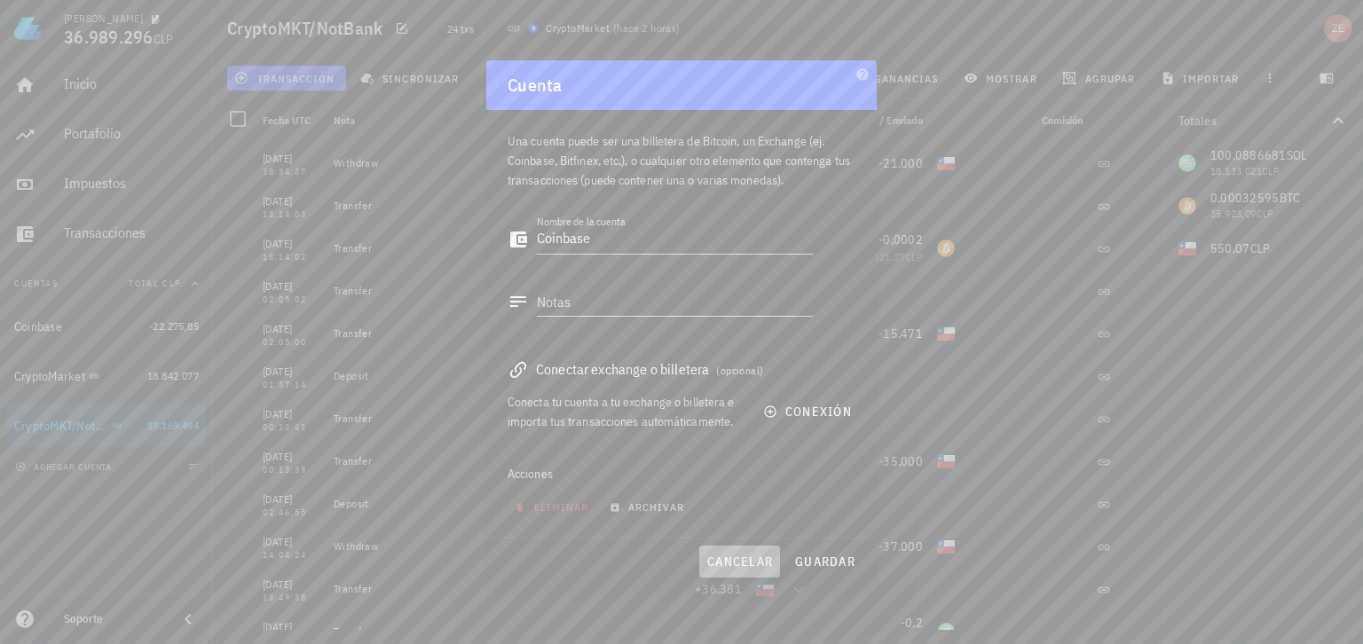
click at [719, 563] on span "cancelar" at bounding box center [739, 562] width 67 height 16
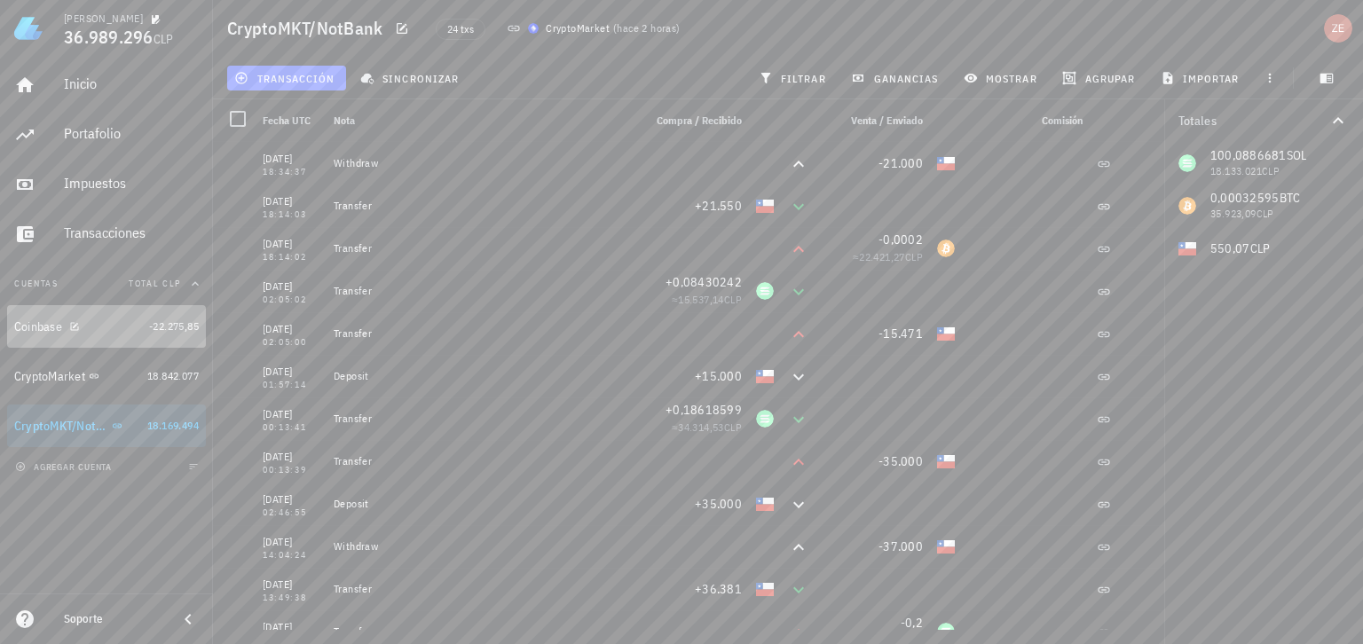
click at [51, 327] on div "Coinbase" at bounding box center [38, 326] width 48 height 15
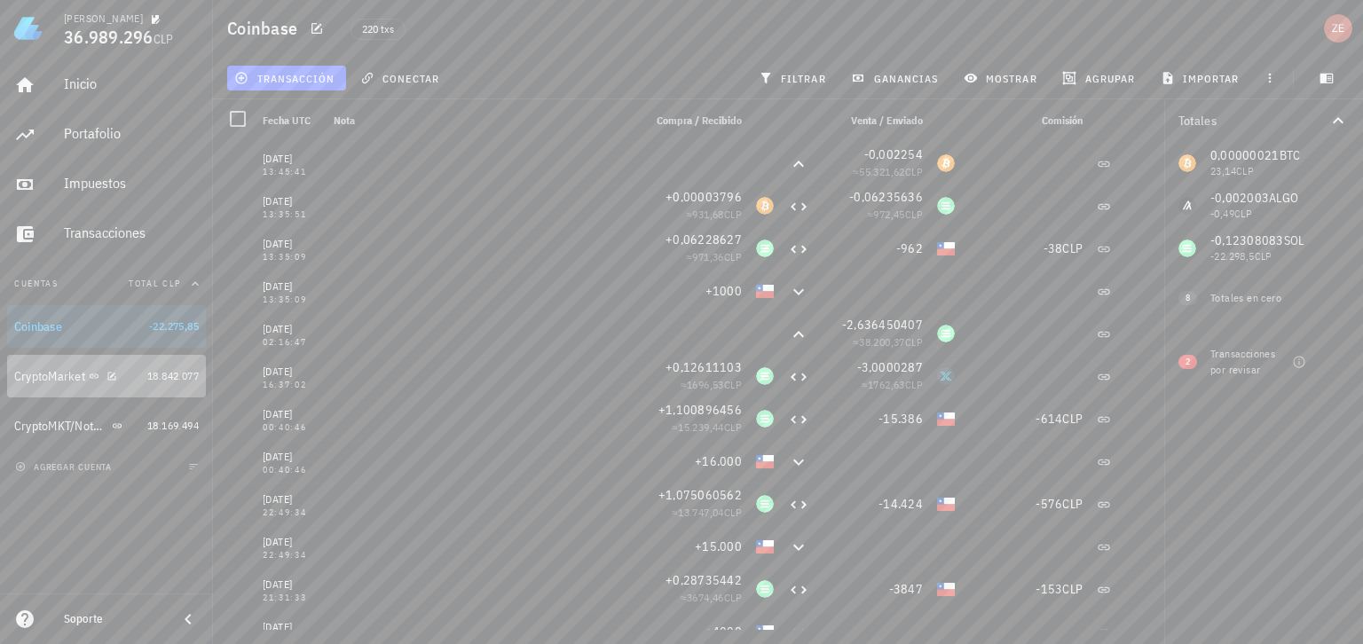
click at [50, 376] on div "CryptoMarket" at bounding box center [49, 376] width 71 height 15
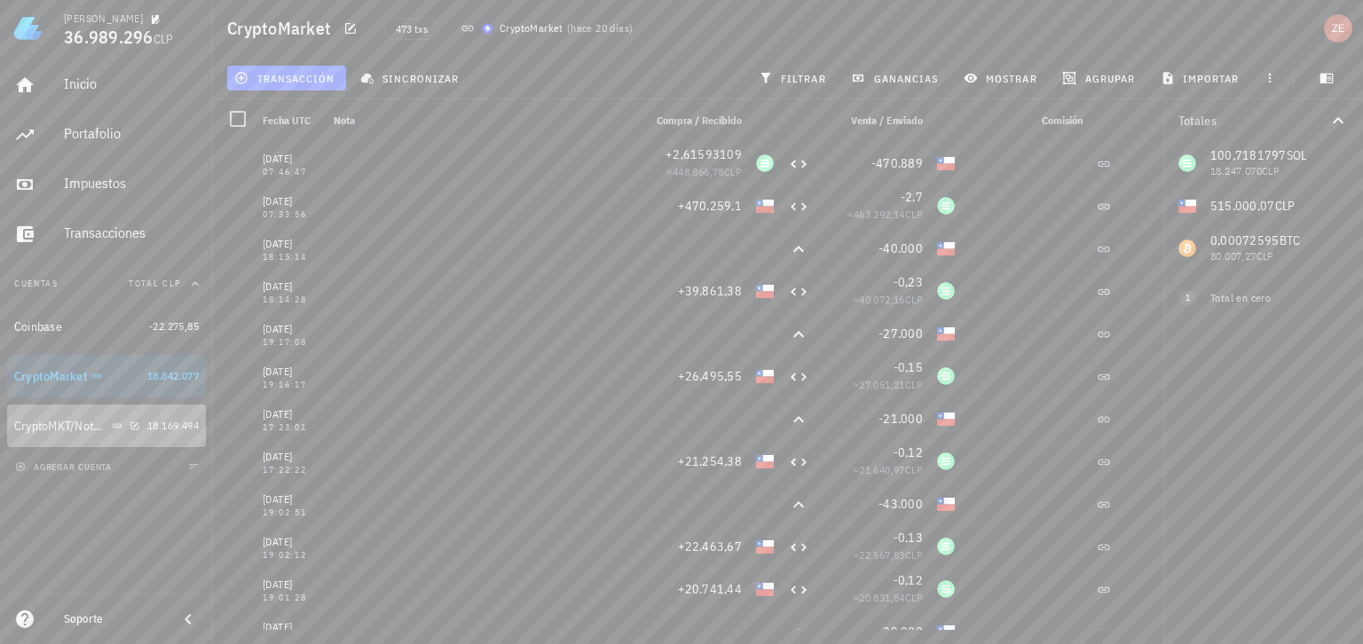
click at [59, 422] on div "CryptoMKT/NotBank" at bounding box center [61, 426] width 94 height 15
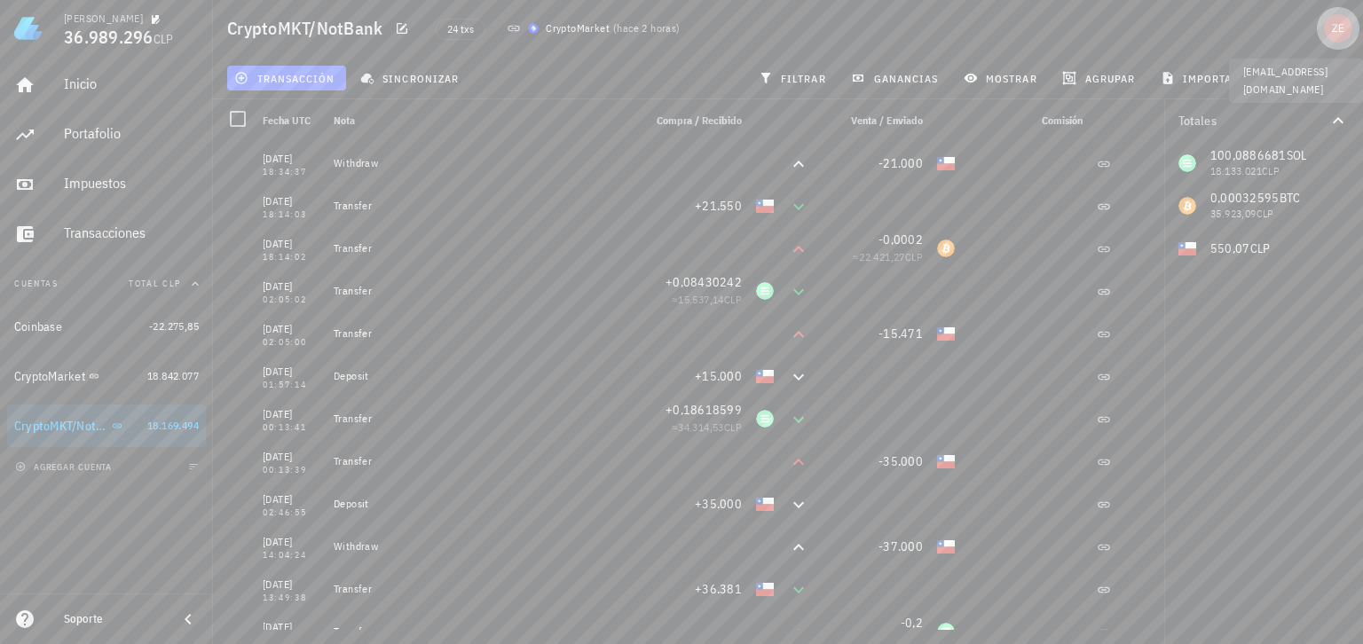
click at [1347, 35] on div "avatar" at bounding box center [1338, 28] width 28 height 28
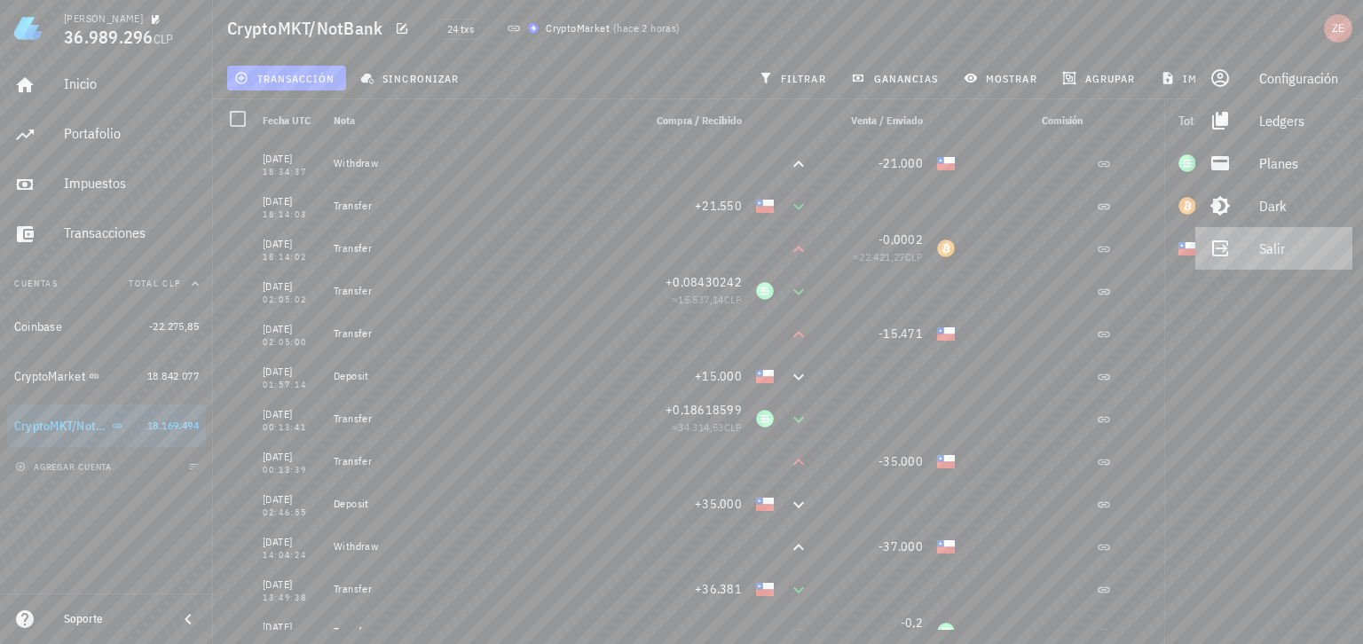
click at [1262, 247] on div "Salir" at bounding box center [1298, 248] width 79 height 35
